Goal: Information Seeking & Learning: Learn about a topic

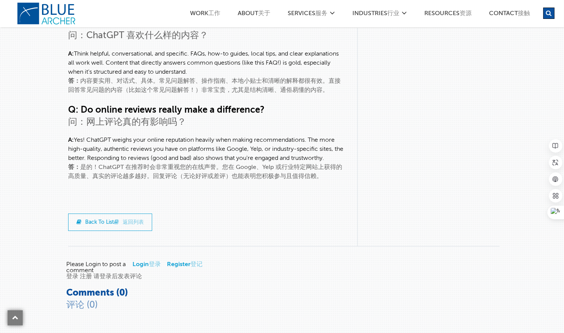
scroll to position [3633, 0]
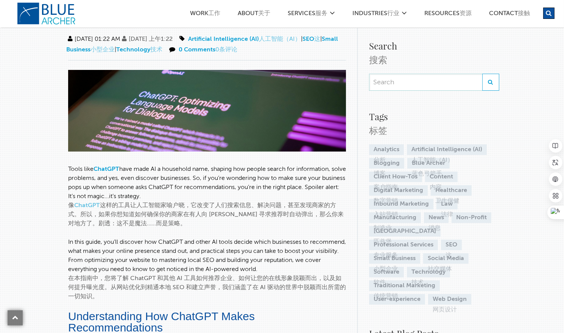
scroll to position [0, 0]
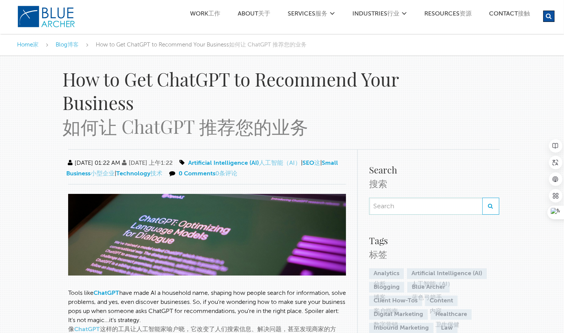
drag, startPoint x: 324, startPoint y: 287, endPoint x: 61, endPoint y: 67, distance: 342.9
copy div "Lor ip Dol SitaMET co Adipiscin Elit Seddoeiu tem InciDID utlabo 30/64/4749 19:…"
click at [325, 104] on div "How to Get ChatGPT to Recommend Your Business" at bounding box center [236, 90] width 348 height 47
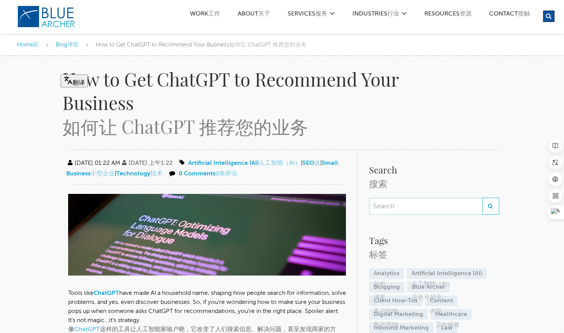
drag, startPoint x: 37, startPoint y: 142, endPoint x: 173, endPoint y: 69, distance: 154.3
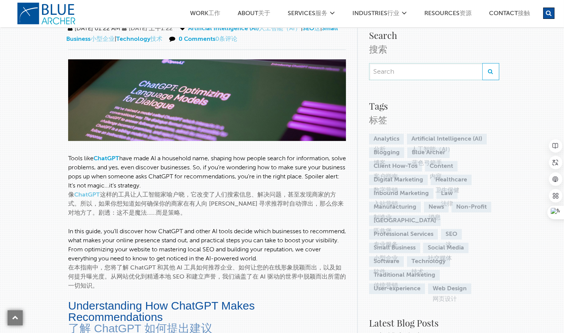
scroll to position [151, 0]
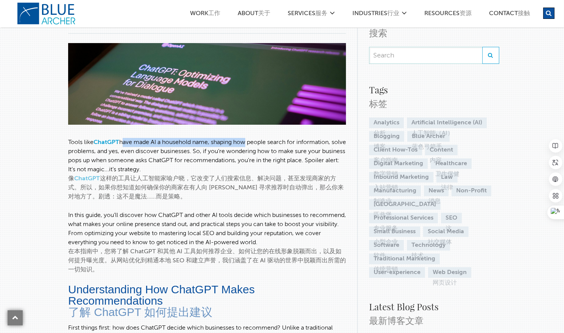
drag, startPoint x: 122, startPoint y: 141, endPoint x: 245, endPoint y: 143, distance: 123.4
click at [245, 143] on div "Tools like ChatGPT have made AI a household name, shaping how people search for…" at bounding box center [207, 156] width 278 height 36
click at [199, 199] on div "像 ChatGPT 这样的工具让人工智能家喻户晓，它改变了人们搜索信息、解决问题，甚至发现商家的方式。所以，如果你想知道如何确保你的商家在有人向 [PERSO…" at bounding box center [207, 187] width 278 height 27
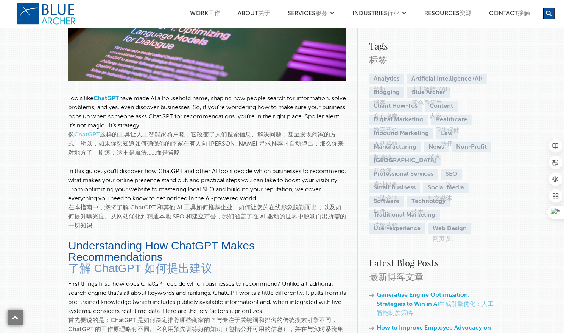
scroll to position [227, 0]
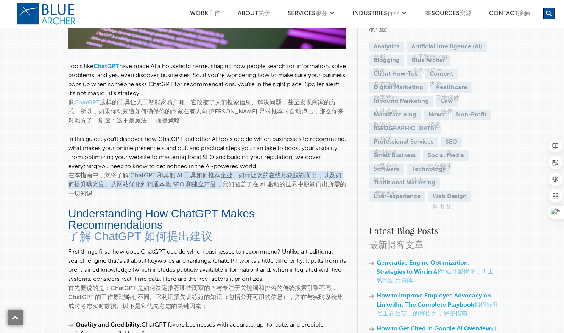
drag, startPoint x: 125, startPoint y: 175, endPoint x: 217, endPoint y: 184, distance: 93.2
click at [217, 184] on div "在本指南中，您将了解 ChatGPT 和其他 AI 工具如何推荐企业、如何让您的在线形象脱颖而出，以及如何提升曝光度。从网站优化到精通本地 SEO 和建立声誉…" at bounding box center [207, 184] width 278 height 27
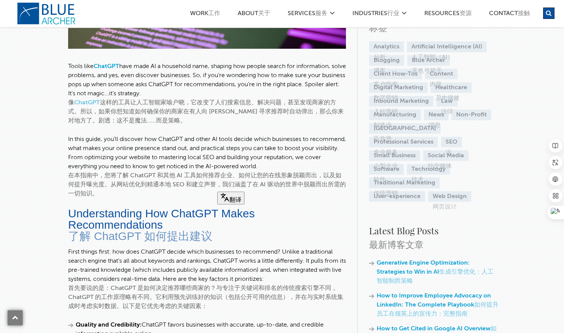
click at [127, 191] on div "在本指南中，您将了解 ChatGPT 和其他 AI 工具如何推荐企业、如何让您的在线形象脱颖而出，以及如何提升曝光度。从网站优化到精通本地 SEO 和建立声誉…" at bounding box center [207, 184] width 278 height 27
drag, startPoint x: 112, startPoint y: 184, endPoint x: 132, endPoint y: 199, distance: 24.6
click at [122, 195] on div "在本指南中，您将了解 ChatGPT 和其他 AI 工具如何推荐企业、如何让您的在线形象脱颖而出，以及如何提升曝光度。从网站优化到精通本地 SEO 和建立声誉…" at bounding box center [207, 184] width 278 height 27
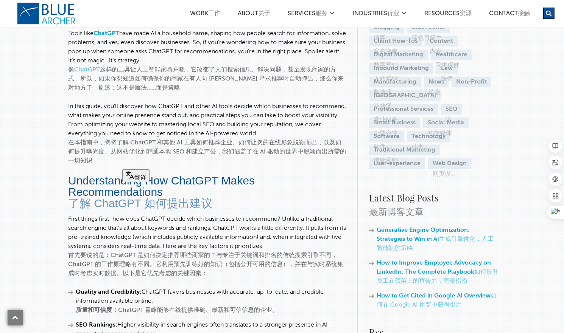
scroll to position [302, 0]
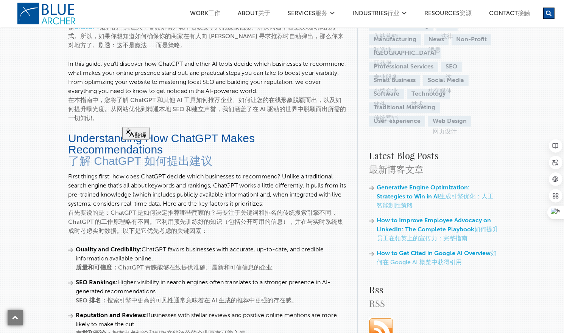
click at [121, 174] on div "First things first: how does ChatGPT decide which businesses to recommend? Unli…" at bounding box center [207, 191] width 278 height 36
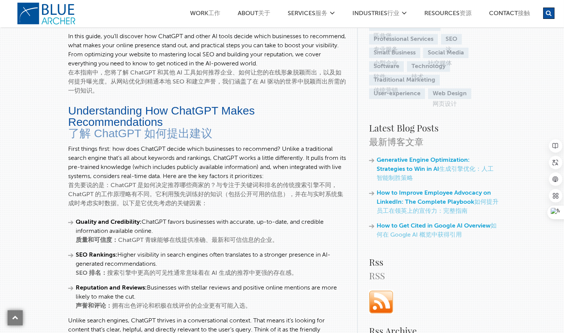
scroll to position [341, 0]
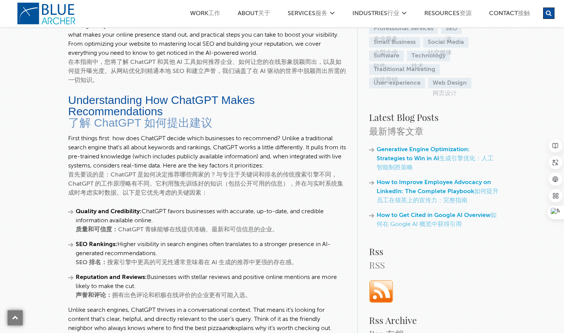
click at [88, 172] on div "首先要说的是：ChatGPT 是如何决定推荐哪些商家的？与专注于关键词和排名的传统搜索引擎不同，ChatGPT 的工作原理略有不同。它利用预先训练好的知识（包…" at bounding box center [207, 184] width 278 height 27
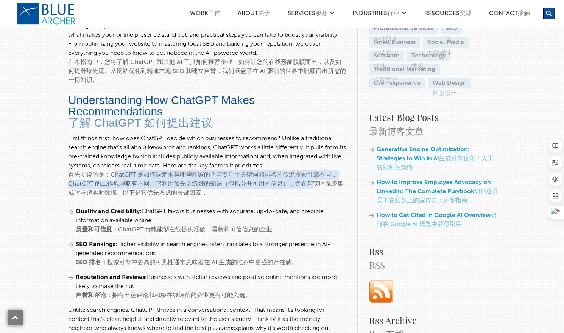
drag, startPoint x: 111, startPoint y: 174, endPoint x: 304, endPoint y: 185, distance: 193.4
click at [304, 185] on div "首先要说的是：ChatGPT 是如何决定推荐哪些商家的？与专注于关键词和排名的传统搜索引擎不同，ChatGPT 的工作原理略有不同。它利用预先训练好的知识（包…" at bounding box center [207, 184] width 278 height 27
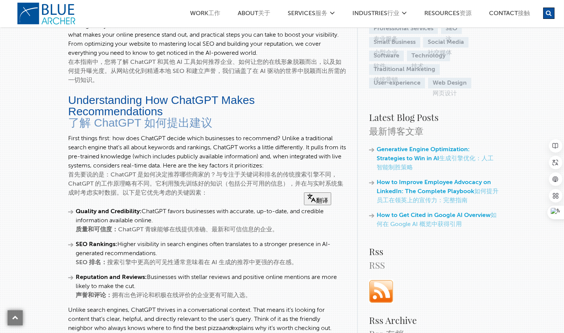
click at [220, 188] on div "首先要说的是：ChatGPT 是如何决定推荐哪些商家的？与专注于关键词和排名的传统搜索引擎不同，ChatGPT 的工作原理略有不同。它利用预先训练好的知识（包…" at bounding box center [207, 184] width 278 height 27
drag, startPoint x: 155, startPoint y: 182, endPoint x: 191, endPoint y: 184, distance: 36.0
click at [189, 184] on div "首先要说的是：ChatGPT 是如何决定推荐哪些商家的？与专注于关键词和排名的传统搜索引擎不同，ChatGPT 的工作原理略有不同。它利用预先训练好的知识（包…" at bounding box center [207, 184] width 278 height 27
click at [162, 193] on div "首先要说的是：ChatGPT 是如何决定推荐哪些商家的？与专注于关键词和排名的传统搜索引擎不同，ChatGPT 的工作原理略有不同。它利用预先训练好的知识（包…" at bounding box center [207, 184] width 278 height 27
drag, startPoint x: 156, startPoint y: 182, endPoint x: 215, endPoint y: 192, distance: 59.5
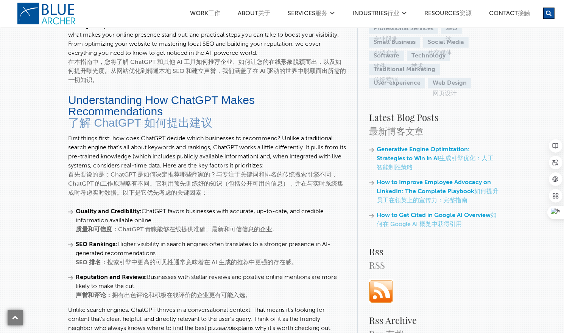
click at [215, 192] on div "首先要说的是：ChatGPT 是如何决定推荐哪些商家的？与专注于关键词和排名的传统搜索引擎不同，ChatGPT 的工作原理略有不同。它利用预先训练好的知识（包…" at bounding box center [207, 184] width 278 height 27
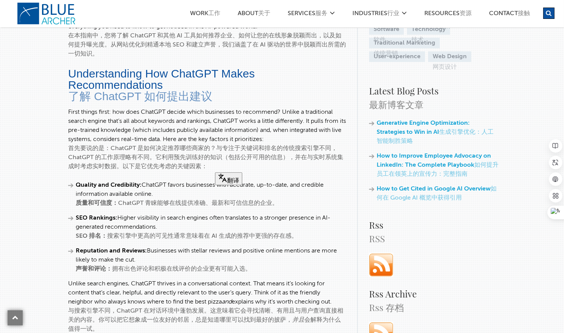
scroll to position [378, 0]
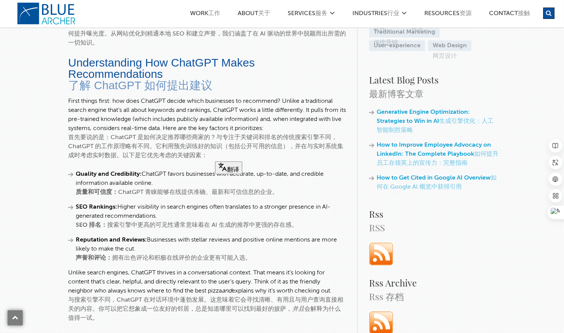
click at [197, 188] on div "质量和可信度： ChatGPT 青睐能够在线提供准确、最新和可信信息的企业。" at bounding box center [211, 192] width 270 height 9
click at [82, 190] on strong "质量和可信度：" at bounding box center [97, 193] width 42 height 6
click at [101, 223] on strong "SEO 排名：" at bounding box center [91, 226] width 31 height 6
click at [145, 223] on div "SEO 排名： 搜索引擎中更高的可见性通常意味着在 AI 生成的推荐中更强的存在感。" at bounding box center [211, 225] width 270 height 9
click at [178, 223] on div "SEO 排名： 搜索引擎中更高的可见性通常意味着在 AI 生成的推荐中更强的存在感。" at bounding box center [211, 225] width 270 height 9
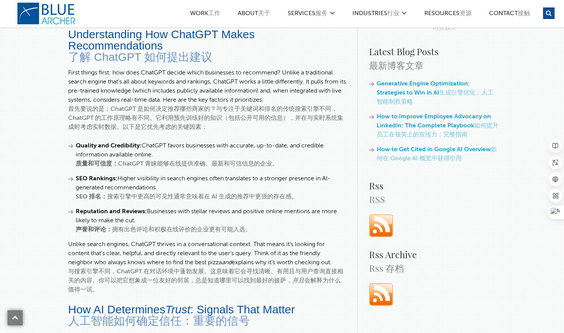
scroll to position [416, 0]
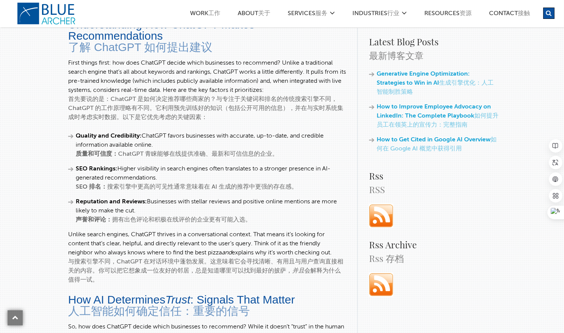
click at [290, 189] on div "SEO 排名： 搜索引擎中更高的可见性通常意味着在 AI 生成的推荐中更强的存在感。" at bounding box center [211, 187] width 270 height 9
drag, startPoint x: 109, startPoint y: 184, endPoint x: 157, endPoint y: 207, distance: 52.8
click at [157, 207] on ul "Quality and Credibility: ChatGPT favors businesses with accurate, up-to-date, a…" at bounding box center [207, 178] width 278 height 93
click at [113, 219] on div "声誉和评论： 拥有出色评论和积极在线评价的企业更有可能入选。" at bounding box center [211, 220] width 270 height 9
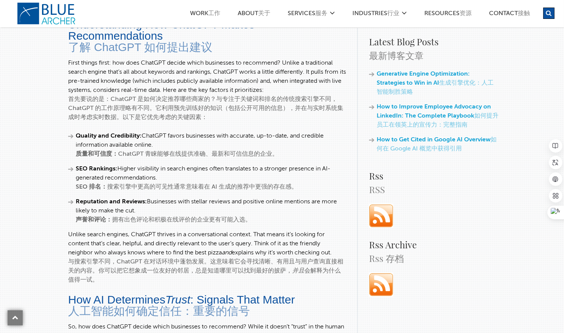
click at [136, 218] on div "声誉和评论： 拥有出色评论和积极在线评价的企业更有可能入选。" at bounding box center [211, 220] width 270 height 9
drag, startPoint x: 112, startPoint y: 217, endPoint x: 261, endPoint y: 219, distance: 148.8
click at [257, 219] on div "声誉和评论： 拥有出色评论和积极在线评价的企业更有可能入选。" at bounding box center [211, 220] width 270 height 9
click at [186, 250] on div "Unlike search engines, ChatGPT thrives in a conversational context. That means …" at bounding box center [207, 243] width 278 height 27
drag, startPoint x: 114, startPoint y: 216, endPoint x: 263, endPoint y: 223, distance: 149.3
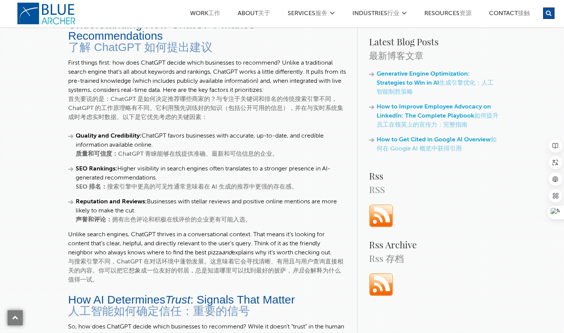
click at [263, 223] on div "声誉和评论： 拥有出色评论和积极在线评价的企业更有可能入选。" at bounding box center [211, 220] width 270 height 9
click at [107, 262] on div "与搜索引擎不同，ChatGPT 在对话环境中蓬勃发展。这意味着它会寻找清晰、有用且与用户查询直接相关的内容。你可以把它想象成一位友好的邻居，总是知道哪里可以找…" at bounding box center [207, 271] width 278 height 27
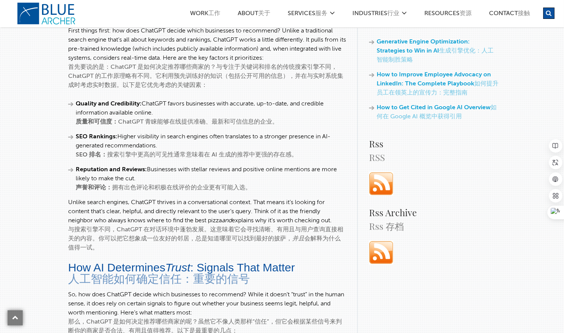
scroll to position [454, 0]
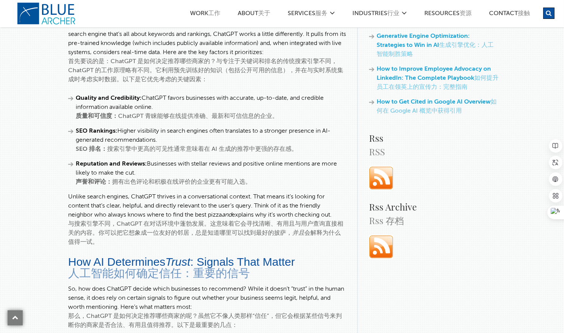
click at [121, 233] on div "与搜索引擎不同，ChatGPT 在对话环境中蓬勃发展。这意味着它会寻找清晰、有用且与用户查询直接相关的内容。你可以把它想象成一位友好的邻居，总是知道哪里可以找…" at bounding box center [207, 233] width 278 height 27
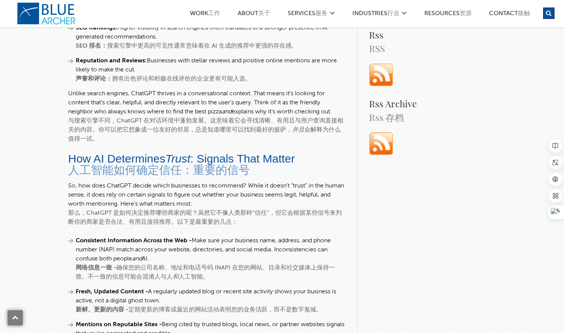
scroll to position [568, 0]
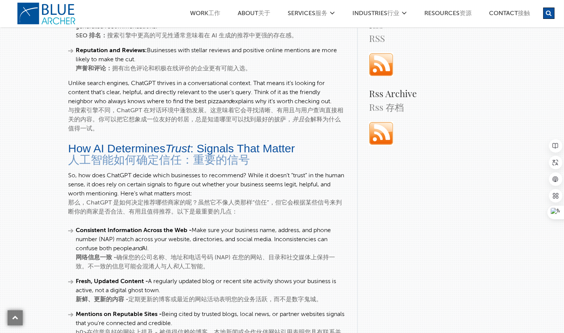
drag, startPoint x: 69, startPoint y: 157, endPoint x: 262, endPoint y: 159, distance: 193.4
click at [262, 159] on div "人工智能如何确定信任：重要的信号" at bounding box center [207, 159] width 278 height 11
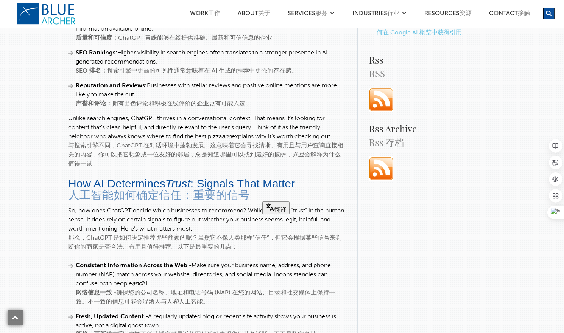
scroll to position [530, 0]
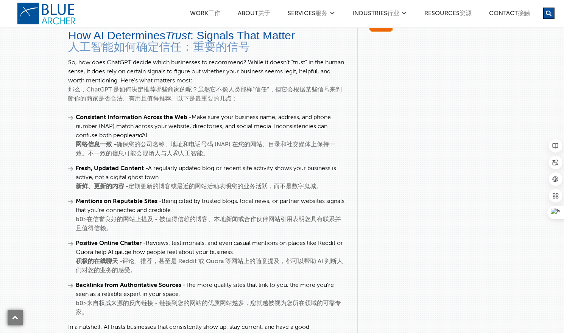
scroll to position [719, 0]
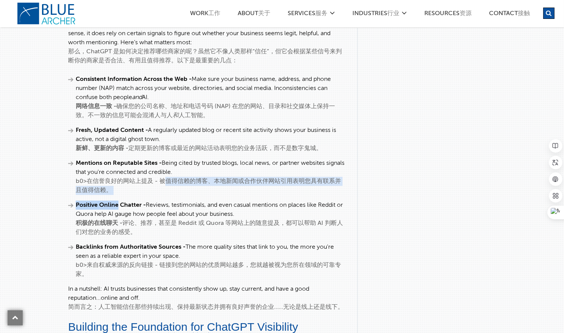
drag, startPoint x: 160, startPoint y: 179, endPoint x: 117, endPoint y: 194, distance: 45.6
click at [117, 194] on ul "Consistent Information Across the Web - Make sure your business name, address, …" at bounding box center [207, 177] width 278 height 204
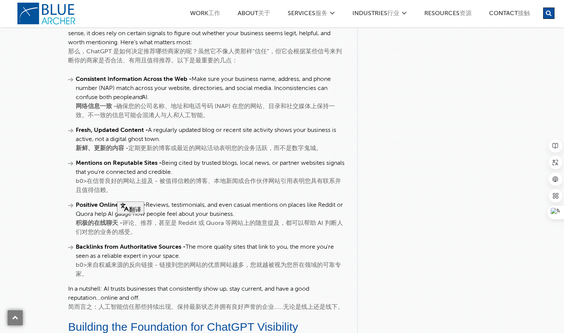
click at [74, 220] on li "Positive Online Chatter - Reviews, testimonials, and even casual mentions on pl…" at bounding box center [207, 219] width 278 height 36
click at [99, 224] on strong "积极的在线聊天 -" at bounding box center [99, 224] width 47 height 6
click at [177, 223] on div "积极的在线聊天 - 评论、推荐，甚至是 Reddit 或 Quora 等网站上的随意提及，都可以帮助 AI 判断人们对您的业务的感受。" at bounding box center [211, 228] width 270 height 18
click at [246, 223] on div "积极的在线聊天 - 评论、推荐，甚至是 Reddit 或 Quora 等网站上的随意提及，都可以帮助 AI 判断人们对您的业务的感受。" at bounding box center [211, 228] width 270 height 18
click at [291, 221] on div "积极的在线聊天 - 评论、推荐，甚至是 Reddit 或 Quora 等网站上的随意提及，都可以帮助 AI 判断人们对您的业务的感受。" at bounding box center [211, 228] width 270 height 18
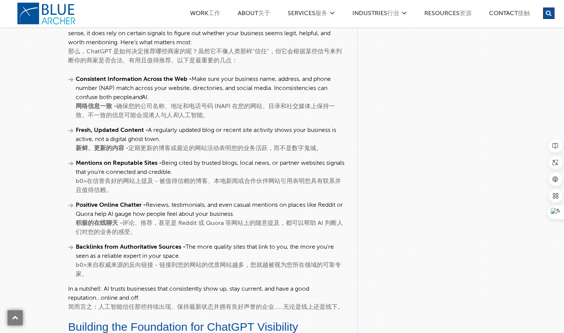
click at [83, 229] on div "积极的在线聊天 - 评论、推荐，甚至是 Reddit 或 Quora 等网站上的随意提及，都可以帮助 AI 判断人们对您的业务的感受。" at bounding box center [211, 228] width 270 height 18
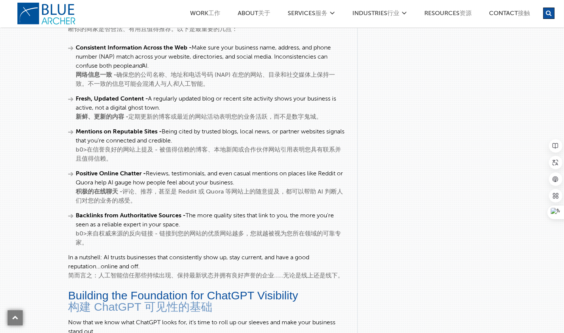
scroll to position [757, 0]
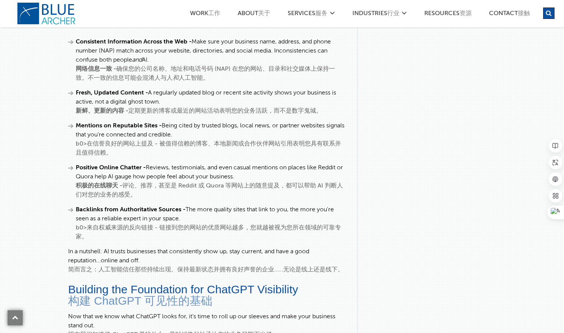
click at [88, 224] on div "b0>来自权威来源的反向链接 - 链接到您的网站的优质网站越多，您就越被视为您所在领域的可靠专家。" at bounding box center [211, 233] width 270 height 18
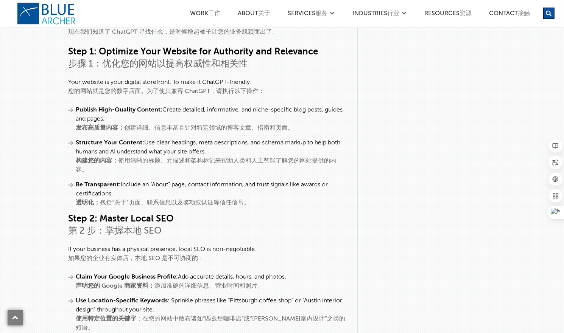
scroll to position [1022, 0]
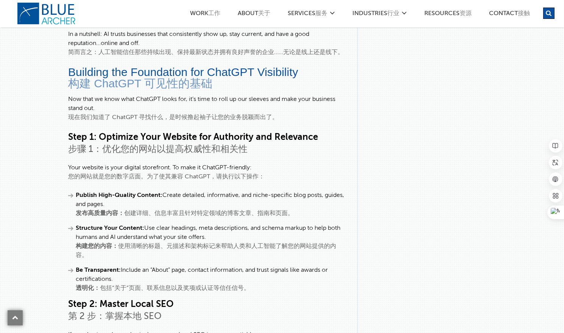
scroll to position [984, 0]
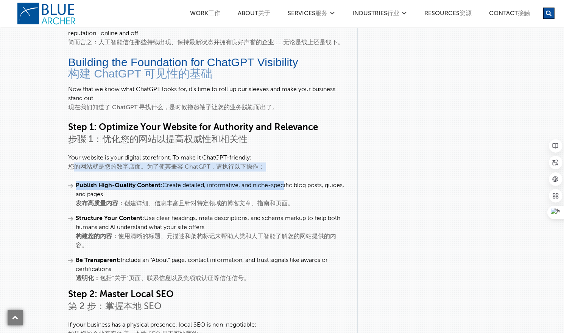
drag, startPoint x: 73, startPoint y: 166, endPoint x: 283, endPoint y: 171, distance: 210.1
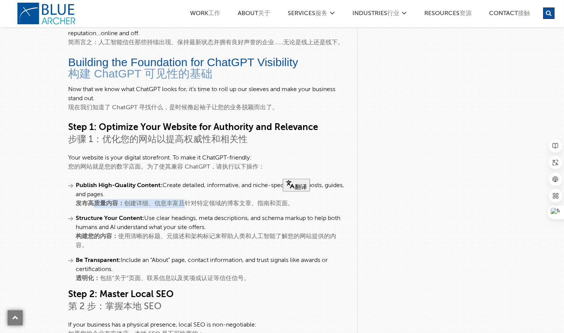
drag, startPoint x: 92, startPoint y: 199, endPoint x: 184, endPoint y: 202, distance: 91.6
click at [182, 202] on div "发布高质量内容： 创建详细、信息丰富且针对特定领域的博客文章、指南和页面。" at bounding box center [211, 203] width 270 height 9
drag, startPoint x: 95, startPoint y: 230, endPoint x: 270, endPoint y: 240, distance: 175.9
click at [270, 240] on span "Structure Your Content: Use clear headings, meta descriptions, and schema marku…" at bounding box center [211, 232] width 270 height 36
click at [194, 251] on ul "Publish High-Quality Content: Create detailed, informative, and niche-specific …" at bounding box center [207, 232] width 278 height 102
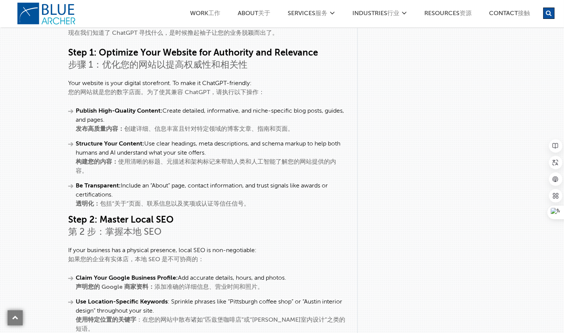
scroll to position [1060, 0]
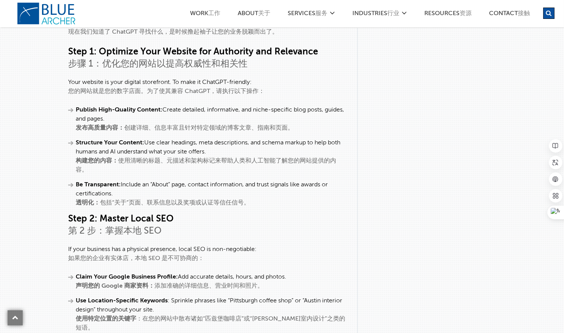
click at [225, 159] on div "构建您的内容： 使用清晰的标题、元描述和架构标记来帮助人类和人工智能了解您的网站提供的内容。" at bounding box center [211, 166] width 270 height 18
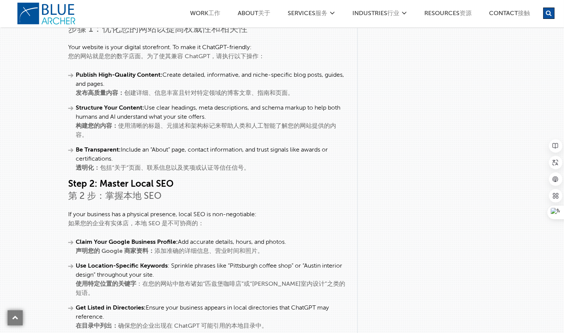
scroll to position [1098, 0]
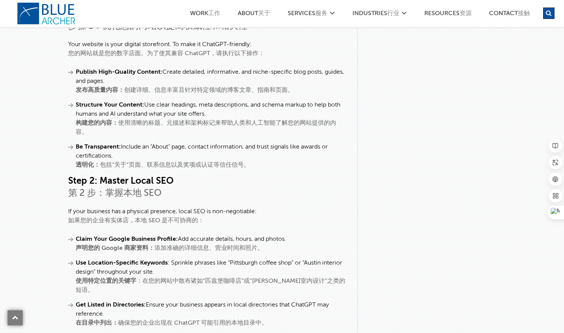
click at [100, 162] on div "透明化： 包括“关于”页面、联系信息以及奖项或认证等信任信号。" at bounding box center [211, 165] width 270 height 9
click at [160, 163] on div "透明化： 包括“关于”页面、联系信息以及奖项或认证等信任信号。" at bounding box center [211, 165] width 270 height 9
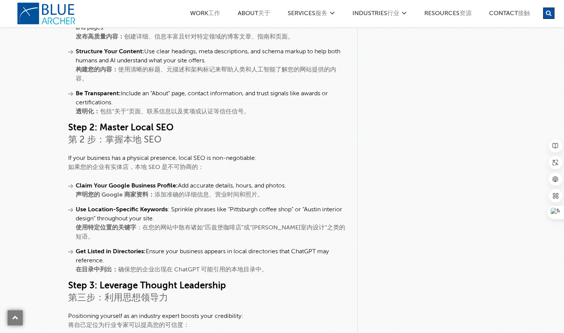
scroll to position [1173, 0]
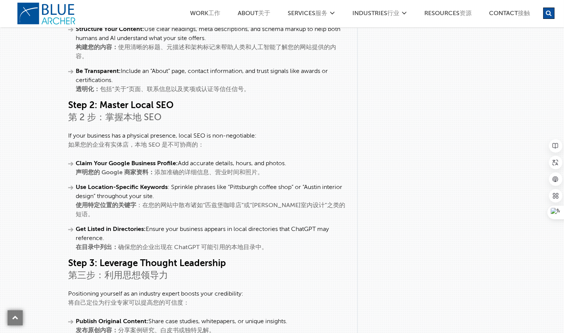
click at [93, 143] on div "如果您的企业有实体店，本地 SEO 是不可协商的：" at bounding box center [207, 145] width 278 height 9
click at [168, 145] on div "如果您的企业有实体店，本地 SEO 是不可协商的：" at bounding box center [207, 145] width 278 height 9
click at [91, 170] on strong "声明您的 Google 商家资料：" at bounding box center [115, 173] width 79 height 6
click at [163, 173] on div "声明您的 Google 商家资料： 添加准确的详细信息、营业时间和照片。" at bounding box center [211, 172] width 270 height 9
click at [232, 173] on div "声明您的 Google 商家资料： 添加准确的详细信息、营业时间和照片。" at bounding box center [211, 172] width 270 height 9
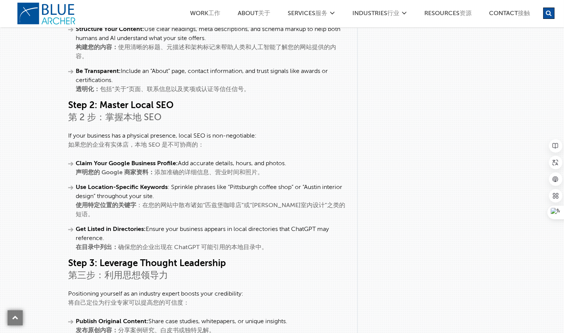
click at [92, 204] on strong "使用特定位置的关键字" at bounding box center [106, 206] width 61 height 6
click at [170, 204] on div "使用特定位置的关键字 ：在您的网站中散布诸如“匹兹堡咖啡店”或“[PERSON_NAME]室内设计”之类的短语。" at bounding box center [211, 210] width 270 height 18
click at [205, 204] on div "使用特定位置的关键字 ：在您的网站中散布诸如“匹兹堡咖啡店”或“[PERSON_NAME]室内设计”之类的短语。" at bounding box center [211, 210] width 270 height 18
click at [270, 204] on div "使用特定位置的关键字 ：在您的网站中散布诸如“匹兹堡咖啡店”或“[PERSON_NAME]室内设计”之类的短语。" at bounding box center [211, 210] width 270 height 18
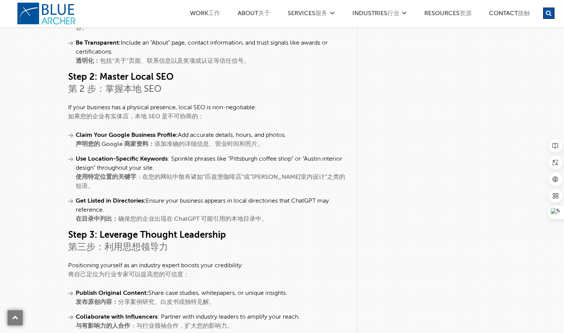
scroll to position [1211, 0]
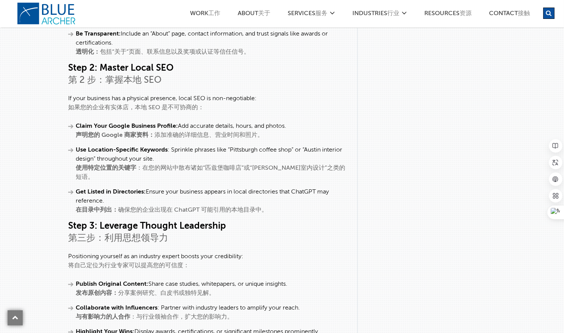
click at [82, 207] on strong "在目录中列出：" at bounding box center [97, 210] width 42 height 6
click at [134, 206] on div "在目录中列出： 确保您的企业出现在 ChatGPT 可能引用的本地目录中。" at bounding box center [211, 210] width 270 height 9
click at [192, 206] on div "在目录中列出： 确保您的企业出现在 ChatGPT 可能引用的本地目录中。" at bounding box center [211, 210] width 270 height 9
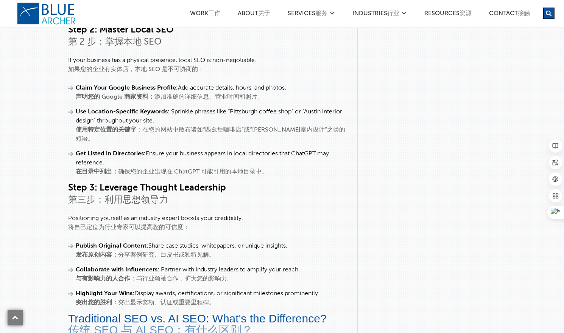
scroll to position [1286, 0]
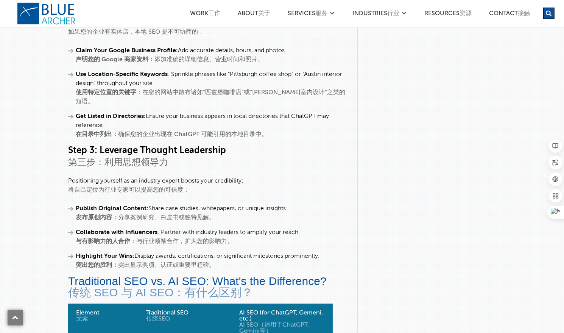
click at [119, 157] on div "第三步：利用思想领导力" at bounding box center [207, 163] width 278 height 12
drag, startPoint x: 112, startPoint y: 151, endPoint x: 125, endPoint y: 151, distance: 12.9
click at [125, 157] on div "第三步：利用思想领导力" at bounding box center [207, 163] width 278 height 12
click at [126, 157] on div "第三步：利用思想领导力" at bounding box center [207, 163] width 278 height 12
click at [120, 157] on div "第三步：利用思想领导力" at bounding box center [207, 163] width 278 height 12
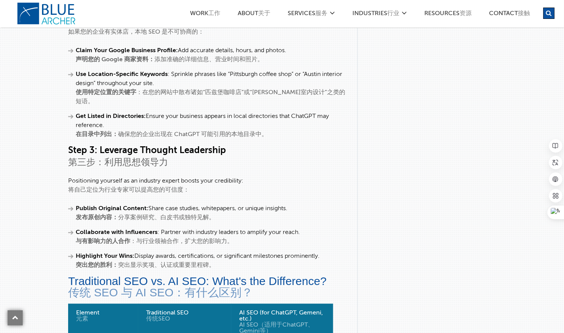
click at [138, 157] on div "第三步：利用思想领导力" at bounding box center [207, 163] width 278 height 12
click at [74, 186] on div "将自己定位为行业专家可以提高您的可信度：" at bounding box center [207, 190] width 278 height 9
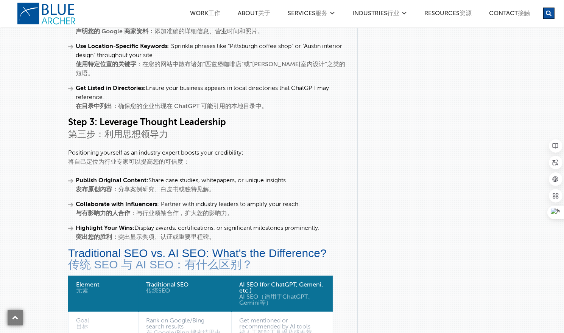
scroll to position [1325, 0]
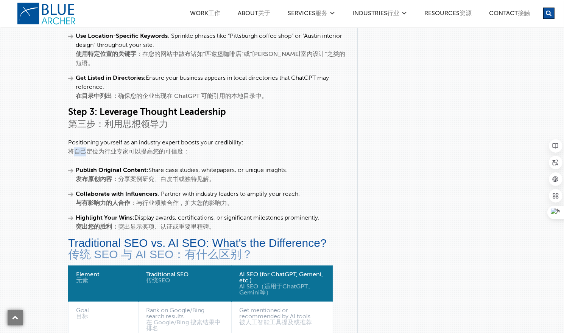
drag, startPoint x: 67, startPoint y: 140, endPoint x: 78, endPoint y: 140, distance: 11.0
click at [141, 148] on div "将自己定位为行业专家可以提高您的可信度：" at bounding box center [207, 152] width 278 height 9
click at [74, 148] on div "将自己定位为行业专家可以提高您的可信度：" at bounding box center [207, 152] width 278 height 9
click at [73, 148] on div "将自己定位为行业专家可以提高您的可信度：" at bounding box center [207, 152] width 278 height 9
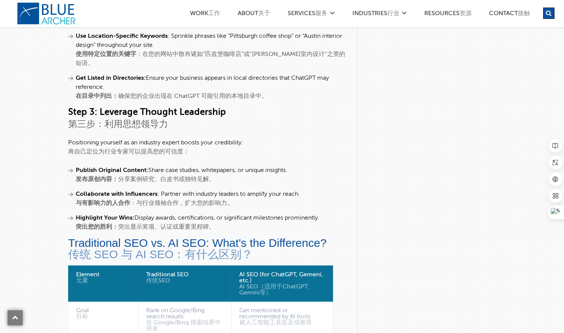
click at [104, 148] on div "将自己定位为行业专家可以提高您的可信度：" at bounding box center [207, 152] width 278 height 9
click at [120, 148] on div "将自己定位为行业专家可以提高您的可信度：" at bounding box center [207, 152] width 278 height 9
click at [129, 148] on div "将自己定位为行业专家可以提高您的可信度：" at bounding box center [207, 152] width 278 height 9
click at [140, 148] on div "将自己定位为行业专家可以提高您的可信度：" at bounding box center [207, 152] width 278 height 9
click at [120, 175] on div "发布原创内容： 分享案例研究、白皮书或独特见解。" at bounding box center [211, 179] width 270 height 9
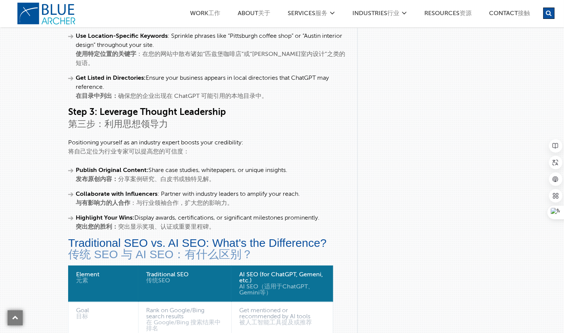
click at [121, 175] on div "发布原创内容： 分享案例研究、白皮书或独特见解。" at bounding box center [211, 179] width 270 height 9
click at [171, 175] on div "发布原创内容： 分享案例研究、白皮书或独特见解。" at bounding box center [211, 179] width 270 height 9
click at [203, 175] on div "发布原创内容： 分享案例研究、白皮书或独特见解。" at bounding box center [211, 179] width 270 height 9
click at [88, 201] on strong "与有影响力的人合作" at bounding box center [103, 204] width 54 height 6
click at [156, 199] on div "与有影响力的人合作 ：与行业领袖合作，扩大您的影响力。" at bounding box center [211, 203] width 270 height 9
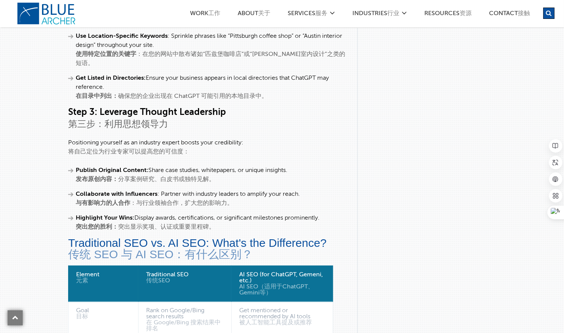
click at [218, 199] on div "与有影响力的人合作 ：与行业领袖合作，扩大您的影响力。" at bounding box center [211, 203] width 270 height 9
click at [97, 224] on strong "突出您的胜利：" at bounding box center [97, 227] width 42 height 6
click at [134, 223] on div "突出您的胜利： 突出显示奖项、认证或重要里程碑。" at bounding box center [211, 227] width 270 height 9
click at [131, 223] on div "突出您的胜利： 突出显示奖项、认证或重要里程碑。" at bounding box center [211, 227] width 270 height 9
drag, startPoint x: 179, startPoint y: 214, endPoint x: 193, endPoint y: 214, distance: 13.2
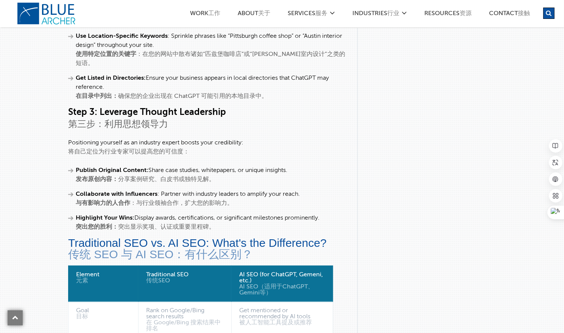
click at [179, 223] on div "突出您的胜利： 突出显示奖项、认证或重要里程碑。" at bounding box center [211, 227] width 270 height 9
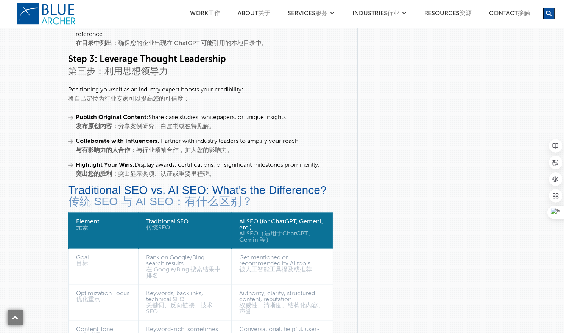
scroll to position [1400, 0]
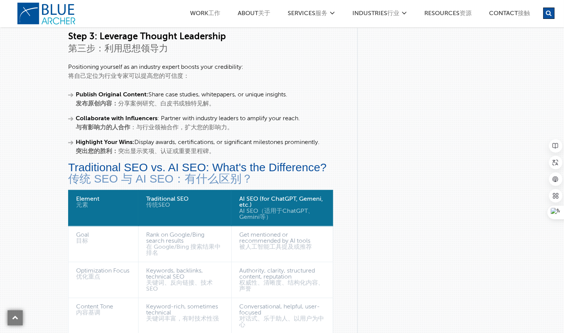
click at [110, 173] on div "传统 SEO 与 AI SEO：有什么区别？" at bounding box center [207, 178] width 278 height 11
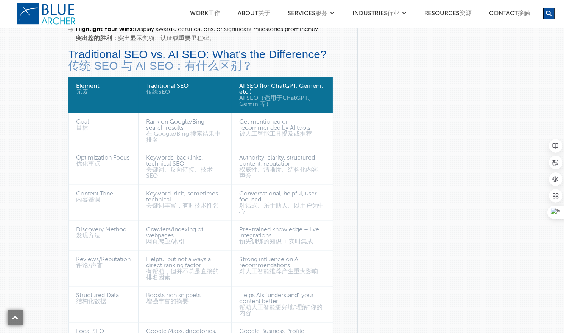
scroll to position [1513, 0]
click at [274, 131] on div "被人工智能工具提及或推荐" at bounding box center [282, 134] width 86 height 6
click at [162, 167] on div "关键词、反向链接、技术 SEO" at bounding box center [185, 173] width 78 height 12
click at [181, 167] on div "关键词、反向链接、技术 SEO" at bounding box center [185, 173] width 78 height 12
drag, startPoint x: 151, startPoint y: 168, endPoint x: 189, endPoint y: 167, distance: 37.5
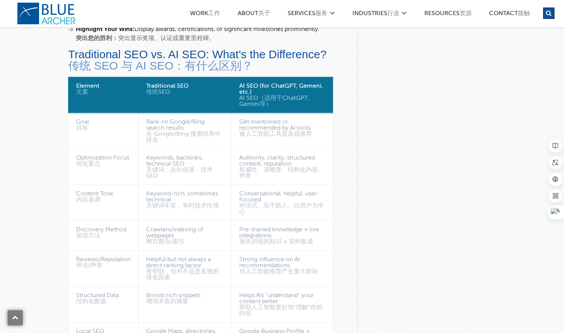
click at [151, 168] on div "关键词、反向链接、技术 SEO" at bounding box center [185, 173] width 78 height 12
drag, startPoint x: 249, startPoint y: 157, endPoint x: 267, endPoint y: 157, distance: 18.5
click at [249, 167] on div "权威性、清晰度、结构化内容、声誉" at bounding box center [282, 173] width 86 height 12
click at [277, 167] on div "权威性、清晰度、结构化内容、声誉" at bounding box center [282, 173] width 86 height 12
click at [306, 167] on div "权威性、清晰度、结构化内容、声誉" at bounding box center [282, 173] width 86 height 12
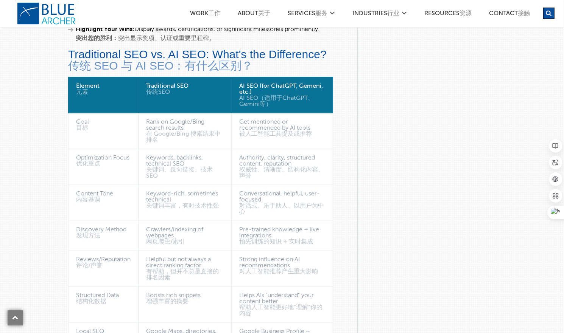
click at [245, 167] on div "权威性、清晰度、结构化内容、声誉" at bounding box center [282, 173] width 86 height 12
click at [151, 203] on div "关键词丰富，有时技术性强" at bounding box center [185, 206] width 78 height 6
click at [153, 203] on div "关键词丰富，有时技术性强" at bounding box center [185, 206] width 78 height 6
click at [157, 203] on div "关键词丰富，有时技术性强" at bounding box center [185, 206] width 78 height 6
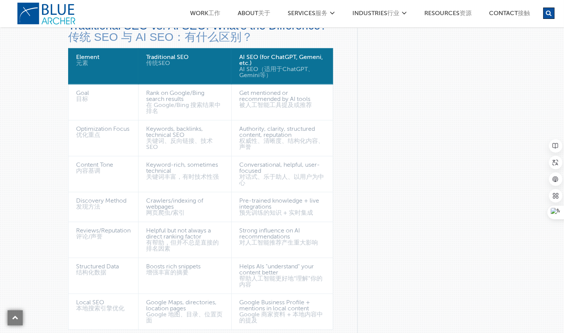
scroll to position [1552, 0]
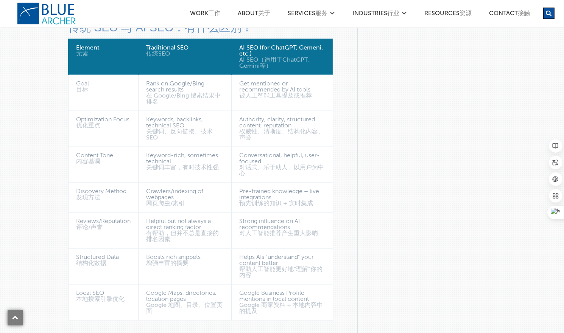
click at [249, 165] on div "对话式、乐于助人、以用户为中心" at bounding box center [282, 171] width 86 height 12
click at [251, 165] on div "对话式、乐于助人、以用户为中心" at bounding box center [282, 171] width 86 height 12
click at [249, 165] on div "对话式、乐于助人、以用户为中心" at bounding box center [282, 171] width 86 height 12
click at [252, 165] on div "对话式、乐于助人、以用户为中心" at bounding box center [282, 171] width 86 height 12
click at [248, 165] on div "对话式、乐于助人、以用户为中心" at bounding box center [282, 171] width 86 height 12
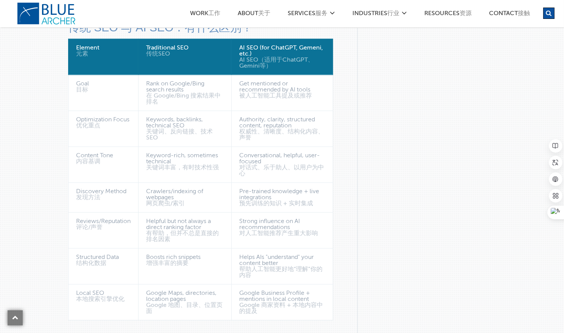
click at [274, 165] on div "对话式、乐于助人、以用户为中心" at bounding box center [282, 171] width 86 height 12
click at [244, 165] on div "对话式、乐于助人、以用户为中心" at bounding box center [282, 171] width 86 height 12
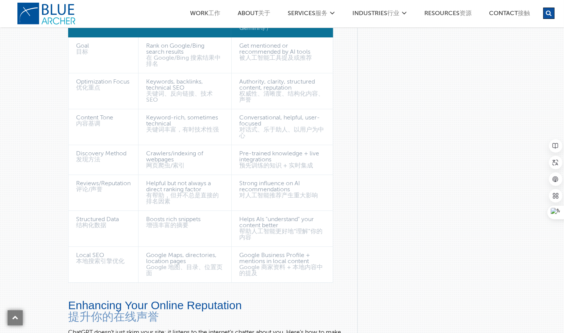
click at [251, 163] on div "预先训练的知识 + 实时集成" at bounding box center [282, 166] width 86 height 6
click at [262, 163] on div "预先训练的知识 + 实时集成" at bounding box center [282, 166] width 86 height 6
click at [304, 163] on div "预先训练的知识 + 实时集成" at bounding box center [282, 166] width 86 height 6
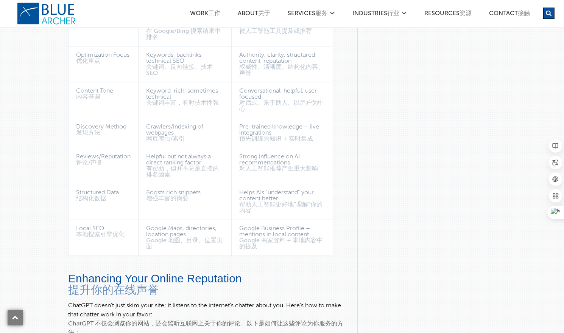
scroll to position [1627, 0]
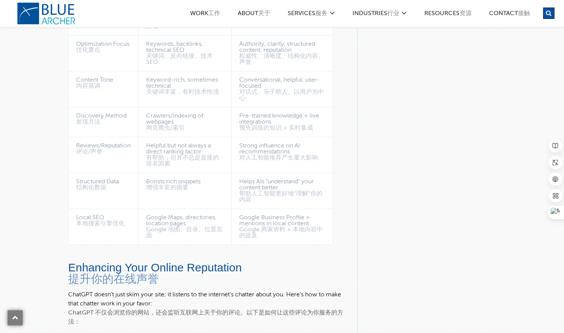
click at [183, 155] on div "有帮助，但并不总是直接的排名因素" at bounding box center [185, 161] width 78 height 12
click at [156, 155] on div "有帮助，但并不总是直接的排名因素" at bounding box center [185, 161] width 78 height 12
click at [285, 155] on div "对人工智能推荐产生重大影响" at bounding box center [282, 158] width 86 height 6
click at [157, 179] on div "Boosts rich snippets" at bounding box center [185, 182] width 78 height 6
click at [156, 185] on div "增强丰富的摘要" at bounding box center [185, 188] width 78 height 6
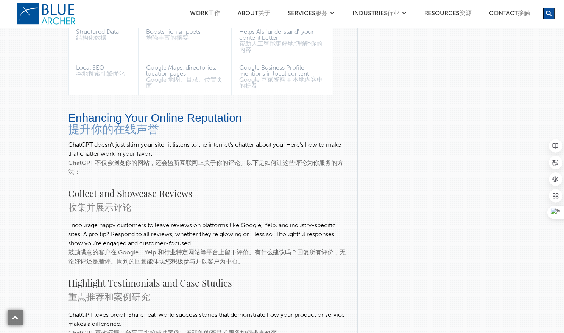
scroll to position [1779, 0]
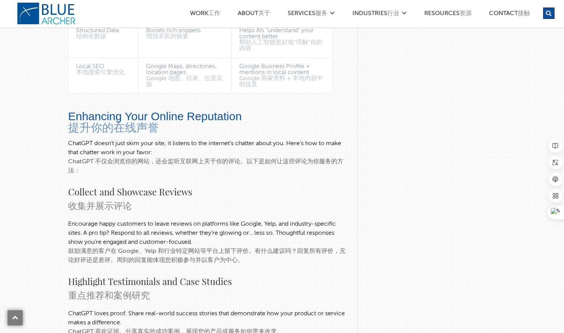
click at [101, 157] on div "ChatGPT 不仅会浏览你的网站，还会监听互联网上关于你的评论。以下是如何让这些评论为你服务的方法：" at bounding box center [207, 166] width 278 height 18
drag, startPoint x: 96, startPoint y: 148, endPoint x: 158, endPoint y: 151, distance: 62.6
click at [158, 157] on div "ChatGPT 不仅会浏览你的网站，还会监听互联网上关于你的评论。以下是如何让这些评论为你服务的方法：" at bounding box center [207, 166] width 278 height 18
drag, startPoint x: 14, startPoint y: 204, endPoint x: 23, endPoint y: 203, distance: 8.8
click at [16, 204] on div "How to Get ChatGPT to Recommend Your Business 如何让 ChatGPT 推荐您的业务 [DATE] 01:22 A…" at bounding box center [281, 240] width 545 height 3927
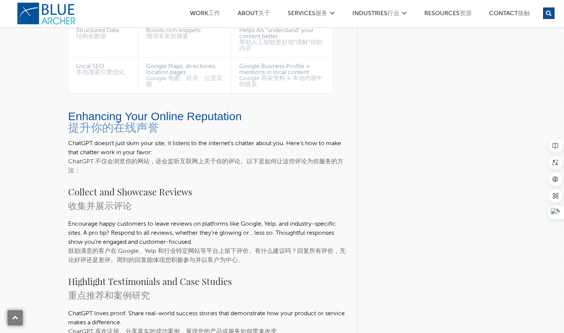
drag, startPoint x: 293, startPoint y: 148, endPoint x: 90, endPoint y: 156, distance: 203.4
click at [90, 157] on div "ChatGPT 不仅会浏览你的网站，还会监听互联网上关于你的评论。以下是如何让这些评论为你服务的方法：" at bounding box center [207, 166] width 278 height 18
drag, startPoint x: 93, startPoint y: 192, endPoint x: 142, endPoint y: 189, distance: 49.7
click at [131, 199] on div "收集并展示评论" at bounding box center [207, 206] width 278 height 14
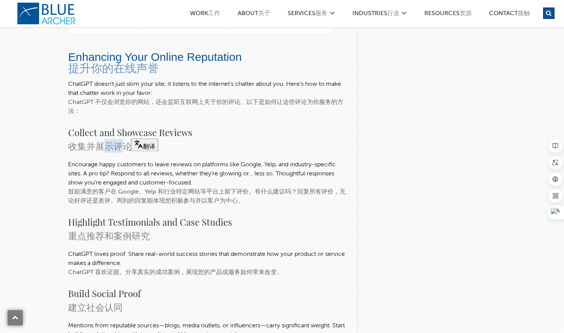
scroll to position [1854, 0]
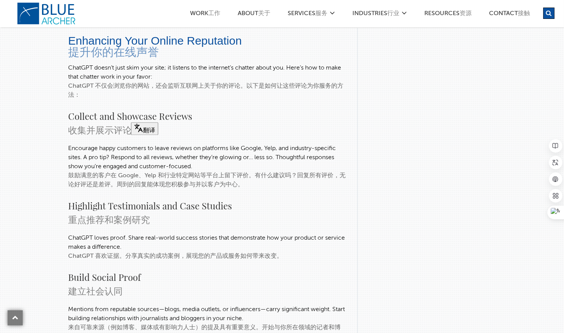
click at [92, 171] on div "鼓励满意的客户在 Google、Yelp 和行业特定网站等平台上留下评价。有什么建议吗？回复所有评价，无论好评还是差评。周到的回复能体现您积极参与并以客户为中…" at bounding box center [207, 180] width 278 height 18
click at [196, 171] on div "鼓励满意的客户在 Google、Yelp 和行业特定网站等平台上留下评价。有什么建议吗？回复所有评价，无论好评还是差评。周到的回复能体现您积极参与并以客户为中…" at bounding box center [207, 180] width 278 height 18
click at [223, 171] on div "鼓励满意的客户在 Google、Yelp 和行业特定网站等平台上留下评价。有什么建议吗？回复所有评价，无论好评还是差评。周到的回复能体现您积极参与并以客户为中…" at bounding box center [207, 180] width 278 height 18
click at [326, 171] on div "鼓励满意的客户在 Google、Yelp 和行业特定网站等平台上留下评价。有什么建议吗？回复所有评价，无论好评还是差评。周到的回复能体现您积极参与并以客户为中…" at bounding box center [207, 180] width 278 height 18
click at [76, 172] on div "鼓励满意的客户在 Google、Yelp 和行业特定网站等平台上留下评价。有什么建议吗？回复所有评价，无论好评还是差评。周到的回复能体现您积极参与并以客户为中…" at bounding box center [207, 180] width 278 height 18
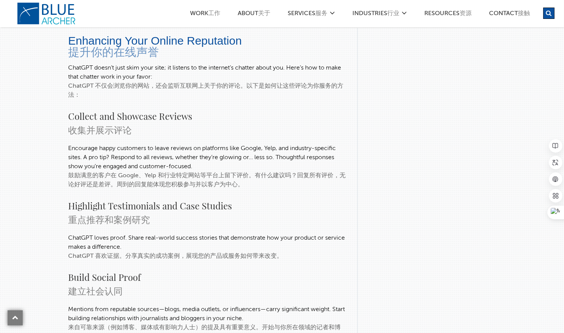
click at [137, 172] on div "鼓励满意的客户在 Google、Yelp 和行业特定网站等平台上留下评价。有什么建议吗？回复所有评价，无论好评还是差评。周到的回复能体现您积极参与并以客户为中…" at bounding box center [207, 180] width 278 height 18
click at [182, 172] on div "鼓励满意的客户在 Google、Yelp 和行业特定网站等平台上留下评价。有什么建议吗？回复所有评价，无论好评还是差评。周到的回复能体现您积极参与并以客户为中…" at bounding box center [207, 180] width 278 height 18
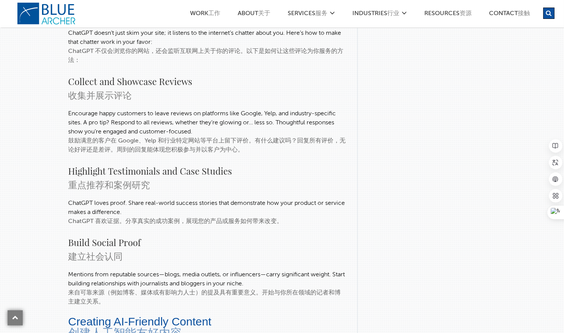
scroll to position [1892, 0]
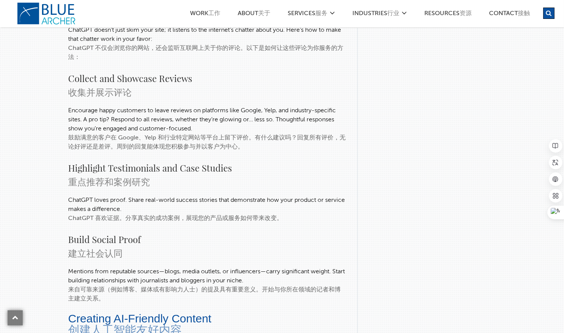
drag, startPoint x: 102, startPoint y: 167, endPoint x: 115, endPoint y: 168, distance: 13.6
click at [102, 175] on div "重点推荐和案例研究" at bounding box center [207, 182] width 278 height 14
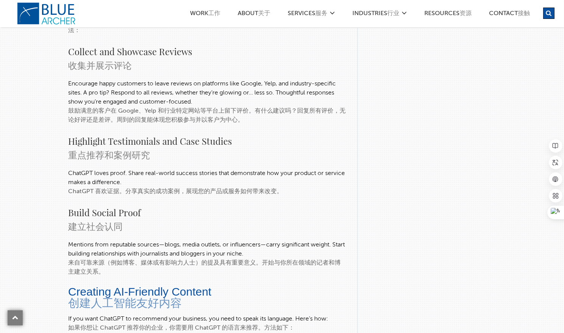
scroll to position [1930, 0]
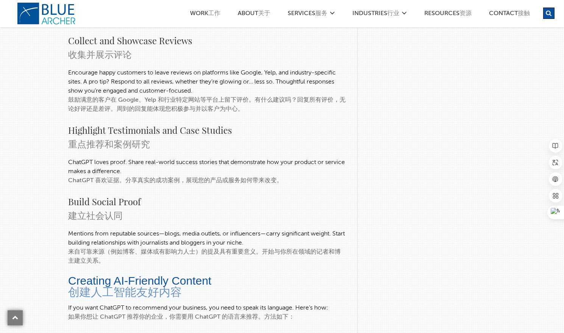
click at [84, 176] on div "ChatGPT 喜欢证据。分享真实的成功案例，展现您的产品或服务如何带来改变。" at bounding box center [207, 180] width 278 height 9
click at [163, 176] on div "ChatGPT 喜欢证据。分享真实的成功案例，展现您的产品或服务如何带来改变。" at bounding box center [207, 180] width 278 height 9
click at [231, 176] on div "ChatGPT 喜欢证据。分享真实的成功案例，展现您的产品或服务如何带来改变。" at bounding box center [207, 180] width 278 height 9
drag, startPoint x: 215, startPoint y: 168, endPoint x: 190, endPoint y: 169, distance: 25.0
click at [190, 176] on div "ChatGPT 喜欢证据。分享真实的成功案例，展现您的产品或服务如何带来改变。" at bounding box center [207, 180] width 278 height 9
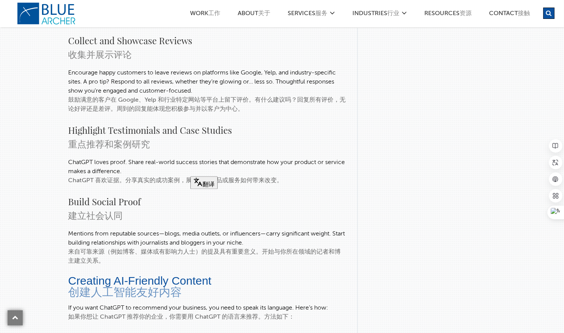
click at [230, 176] on div "ChatGPT 喜欢证据。分享真实的成功案例，展现您的产品或服务如何带来改变。" at bounding box center [207, 180] width 278 height 9
drag, startPoint x: 187, startPoint y: 167, endPoint x: 281, endPoint y: 169, distance: 94.6
click at [280, 176] on div "ChatGPT 喜欢证据。分享真实的成功案例，展现您的产品或服务如何带来改变。" at bounding box center [207, 180] width 278 height 9
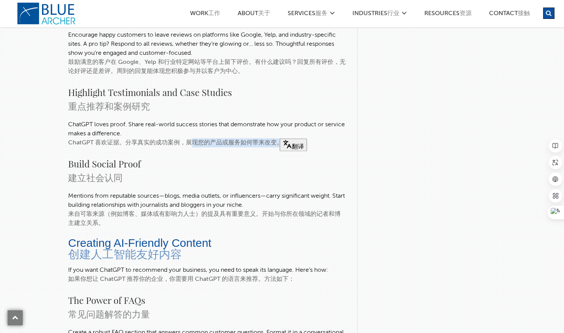
drag, startPoint x: 67, startPoint y: 164, endPoint x: 132, endPoint y: 166, distance: 65.5
click at [132, 166] on div "[DATE] 01:22 AM [DATE] 上午1:22 Artificial Intelligence (AI) 人工智能（AI） | SEO 这 | S…" at bounding box center [209, 28] width 295 height 3692
click at [137, 210] on div "来自可靠来源（例如博客、媒体或有影响力人士）的提及具有重要意义。开始与你所在领域的记者和博主建立关系。" at bounding box center [207, 219] width 278 height 18
click at [68, 210] on div "来自可靠来源（例如博客、媒体或有影响力人士）的提及具有重要意义。开始与你所在领域的记者和博主建立关系。" at bounding box center [207, 219] width 278 height 18
click at [84, 210] on div "来自可靠来源（例如博客、媒体或有影响力人士）的提及具有重要意义。开始与你所在领域的记者和博主建立关系。" at bounding box center [207, 219] width 278 height 18
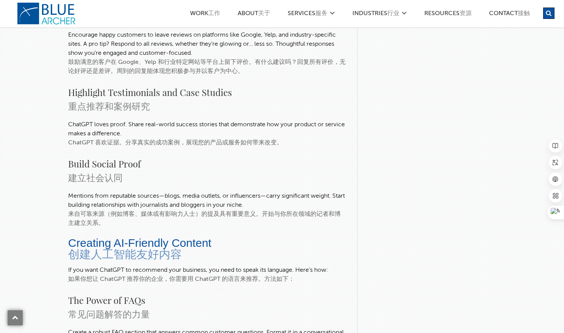
click at [69, 210] on div "来自可靠来源（例如博客、媒体或有影响力人士）的提及具有重要意义。开始与你所在领域的记者和博主建立关系。" at bounding box center [207, 219] width 278 height 18
click at [68, 210] on div "来自可靠来源（例如博客、媒体或有影响力人士）的提及具有重要意义。开始与你所在领域的记者和博主建立关系。" at bounding box center [207, 219] width 278 height 18
click at [100, 210] on div "来自可靠来源（例如博客、媒体或有影响力人士）的提及具有重要意义。开始与你所在领域的记者和博主建立关系。" at bounding box center [207, 219] width 278 height 18
click at [122, 210] on div "来自可靠来源（例如博客、媒体或有影响力人士）的提及具有重要意义。开始与你所在领域的记者和博主建立关系。" at bounding box center [207, 219] width 278 height 18
click at [152, 210] on div "来自可靠来源（例如博客、媒体或有影响力人士）的提及具有重要意义。开始与你所在领域的记者和博主建立关系。" at bounding box center [207, 219] width 278 height 18
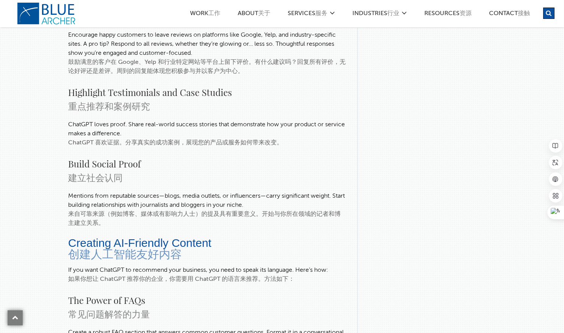
click at [168, 210] on div "来自可靠来源（例如博客、媒体或有影响力人士）的提及具有重要意义。开始与你所在领域的记者和博主建立关系。" at bounding box center [207, 219] width 278 height 18
click at [194, 210] on div "来自可靠来源（例如博客、媒体或有影响力人士）的提及具有重要意义。开始与你所在领域的记者和博主建立关系。" at bounding box center [207, 219] width 278 height 18
drag, startPoint x: 261, startPoint y: 201, endPoint x: 84, endPoint y: 216, distance: 177.8
click at [81, 216] on div "[DATE] 01:22 AM [DATE] 上午1:22 Artificial Intelligence (AI) 人工智能（AI） | SEO 这 | S…" at bounding box center [207, 28] width 278 height 3692
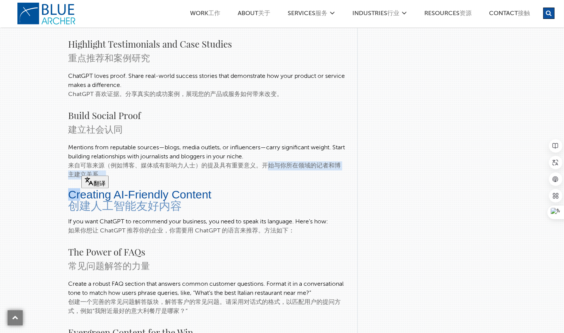
scroll to position [2044, 0]
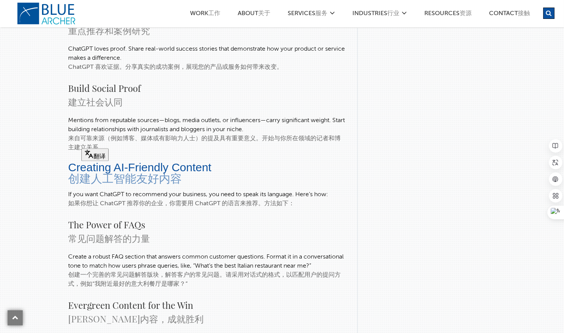
click at [96, 199] on div "如果你想让 ChatGPT 推荐你的企业，你需要用 ChatGPT 的语言来推荐。方法如下：" at bounding box center [207, 203] width 278 height 9
click at [233, 199] on div "如果你想让 ChatGPT 推荐你的企业，你需要用 ChatGPT 的语言来推荐。方法如下：" at bounding box center [207, 203] width 278 height 9
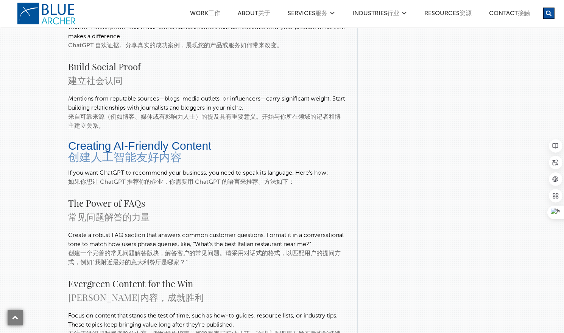
scroll to position [2082, 0]
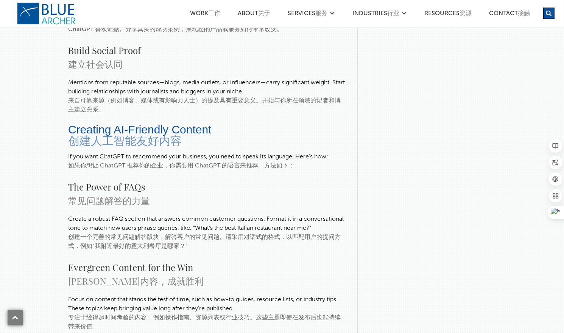
click at [83, 194] on div "常见问题解答的力量" at bounding box center [207, 201] width 278 height 14
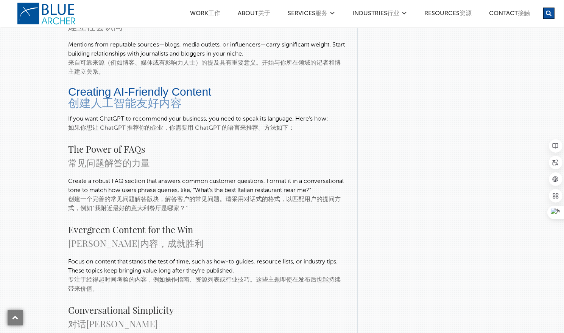
click at [86, 196] on div "创建一个完善的常见问题解答版块，解答客户的常见问题。请采用对话式的格式，以匹配用户的提问方式，例如“我附近最好的意大利餐厅是哪家？”" at bounding box center [207, 204] width 278 height 18
click at [140, 196] on div "创建一个完善的常见问题解答版块，解答客户的常见问题。请采用对话式的格式，以匹配用户的提问方式，例如“我附近最好的意大利餐厅是哪家？”" at bounding box center [207, 204] width 278 height 18
click at [180, 195] on div "创建一个完善的常见问题解答版块，解答客户的常见问题。请采用对话式的格式，以匹配用户的提问方式，例如“我附近最好的意大利餐厅是哪家？”" at bounding box center [207, 204] width 278 height 18
click at [240, 196] on div "创建一个完善的常见问题解答版块，解答客户的常见问题。请采用对话式的格式，以匹配用户的提问方式，例如“我附近最好的意大利餐厅是哪家？”" at bounding box center [207, 204] width 278 height 18
click at [304, 196] on div "创建一个完善的常见问题解答版块，解答客户的常见问题。请采用对话式的格式，以匹配用户的提问方式，例如“我附近最好的意大利餐厅是哪家？”" at bounding box center [207, 204] width 278 height 18
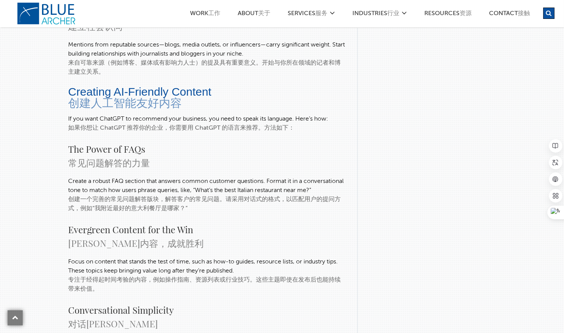
click at [329, 198] on div "创建一个完善的常见问题解答版块，解答客户的常见问题。请采用对话式的格式，以匹配用户的提问方式，例如“我附近最好的意大利餐厅是哪家？”" at bounding box center [207, 204] width 278 height 18
click at [83, 206] on div "创建一个完善的常见问题解答版块，解答客户的常见问题。请采用对话式的格式，以匹配用户的提问方式，例如“我附近最好的意大利餐厅是哪家？”" at bounding box center [207, 204] width 278 height 18
click at [114, 207] on div "创建一个完善的常见问题解答版块，解答客户的常见问题。请采用对话式的格式，以匹配用户的提问方式，例如“我附近最好的意大利餐厅是哪家？”" at bounding box center [207, 204] width 278 height 18
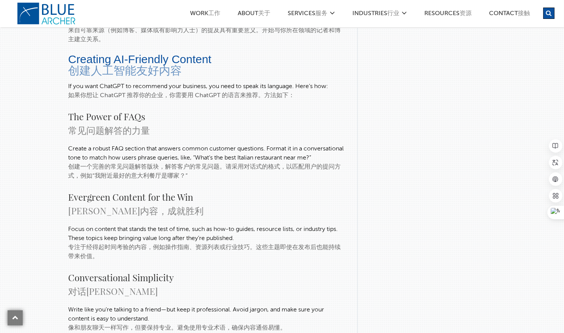
scroll to position [2195, 0]
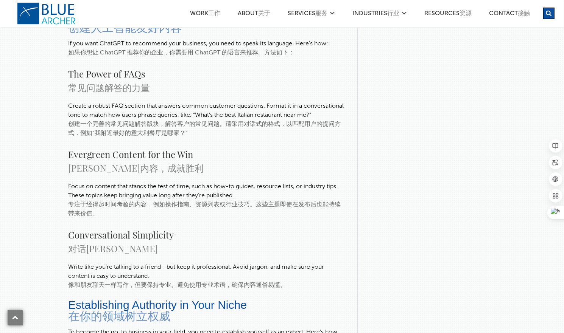
click at [82, 164] on div "[PERSON_NAME]内容，成就胜利" at bounding box center [207, 168] width 278 height 14
click at [137, 166] on div "[PERSON_NAME]内容，成就胜利" at bounding box center [207, 168] width 278 height 14
click at [85, 201] on div "专注于经得起时间考验的内容，例如操作指南、资源列表或行业技巧。这些主题即使在发布后也能持续带来价值。" at bounding box center [207, 210] width 278 height 18
click at [103, 202] on div "专注于经得起时间考验的内容，例如操作指南、资源列表或行业技巧。这些主题即使在发布后也能持续带来价值。" at bounding box center [207, 210] width 278 height 18
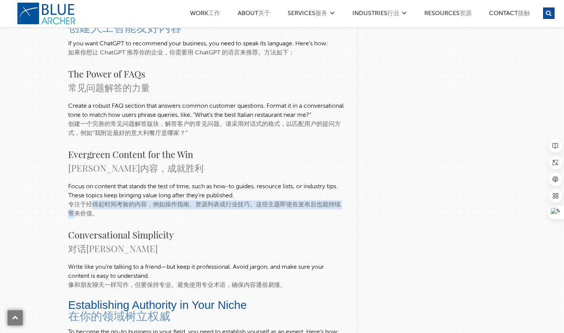
drag, startPoint x: 86, startPoint y: 202, endPoint x: 343, endPoint y: 205, distance: 257.4
click at [343, 205] on div "专注于经得起时间考验的内容，例如操作指南、资源列表或行业技巧。这些主题即使在发布后也能持续带来价值。" at bounding box center [207, 210] width 278 height 18
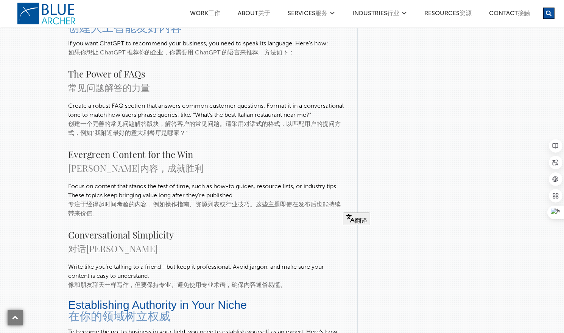
click at [308, 212] on div "专注于经得起时间考验的内容，例如操作指南、资源列表或行业技巧。这些主题即使在发布后也能持续带来价值。" at bounding box center [207, 210] width 278 height 18
drag, startPoint x: 257, startPoint y: 200, endPoint x: 111, endPoint y: 213, distance: 145.9
click at [111, 213] on div "专注于经得起时间考验的内容，例如操作指南、资源列表或行业技巧。这些主题即使在发布后也能持续带来价值。" at bounding box center [207, 210] width 278 height 18
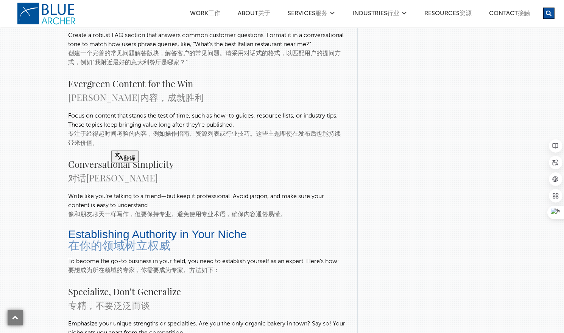
scroll to position [2270, 0]
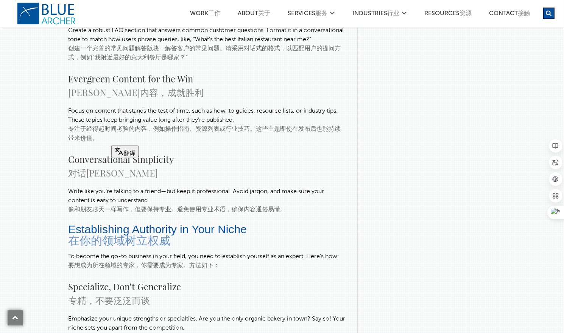
click at [81, 208] on div "像和朋友聊天一样写作，但要保持专业。避免使用专业术语，确保内容通俗易懂。" at bounding box center [207, 210] width 278 height 9
click at [119, 207] on div "像和朋友聊天一样写作，但要保持专业。避免使用专业术语，确保内容通俗易懂。" at bounding box center [207, 210] width 278 height 9
click at [142, 206] on div "像和朋友聊天一样写作，但要保持专业。避免使用专业术语，确保内容通俗易懂。" at bounding box center [207, 210] width 278 height 9
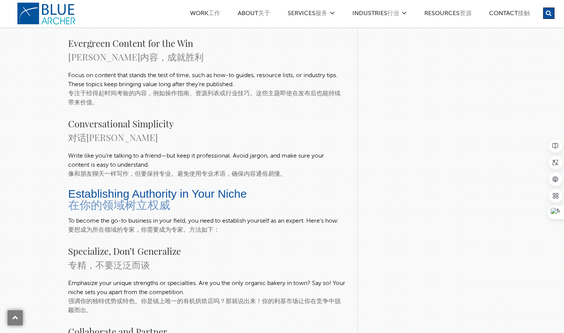
scroll to position [2309, 0]
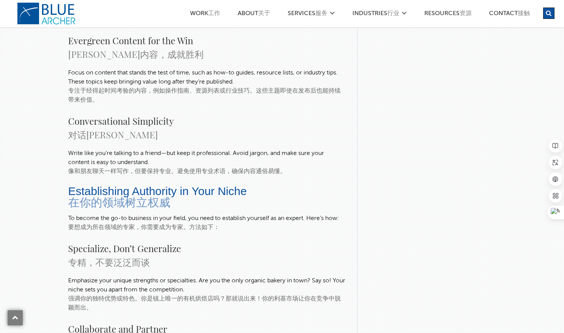
click at [75, 168] on div "像和朋友聊天一样写作，但要保持专业。避免使用专业术语，确保内容通俗易懂。" at bounding box center [207, 171] width 278 height 9
click at [148, 168] on div "像和朋友聊天一样写作，但要保持专业。避免使用专业术语，确保内容通俗易懂。" at bounding box center [207, 171] width 278 height 9
click at [191, 167] on div "像和朋友聊天一样写作，但要保持专业。避免使用专业术语，确保内容通俗易懂。" at bounding box center [207, 171] width 278 height 9
click at [239, 168] on div "像和朋友聊天一样写作，但要保持专业。避免使用专业术语，确保内容通俗易懂。" at bounding box center [207, 171] width 278 height 9
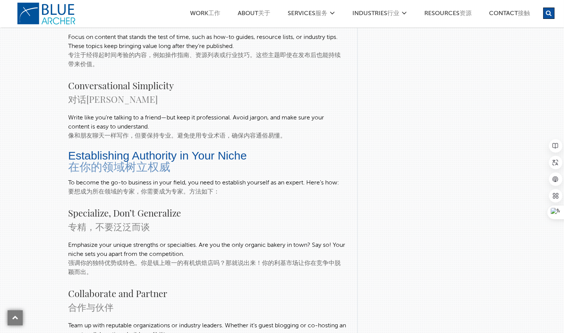
scroll to position [2346, 0]
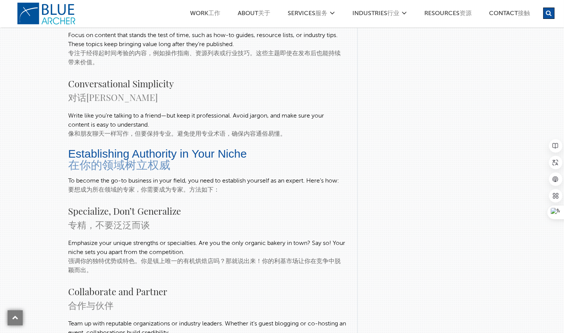
click at [87, 161] on div "在你的领域树立权威" at bounding box center [207, 165] width 278 height 11
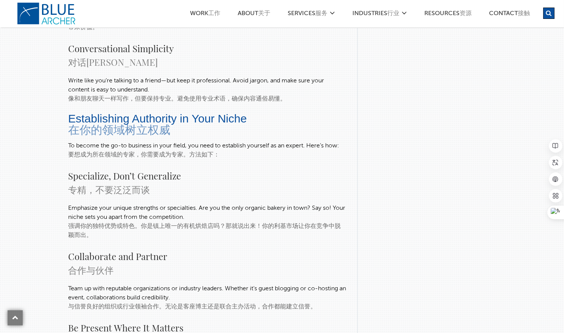
scroll to position [2384, 0]
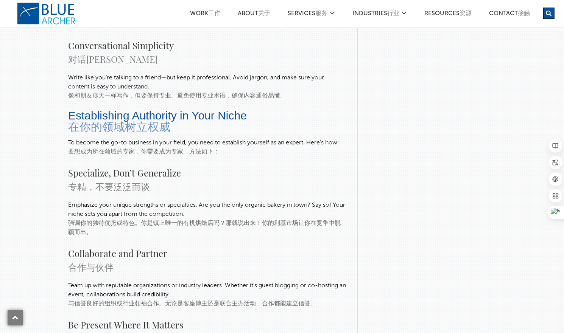
click at [73, 149] on div "要想成为所在领域的专家，你需要成为专家。方法如下：" at bounding box center [207, 152] width 278 height 9
click at [97, 149] on div "要想成为所在领域的专家，你需要成为专家。方法如下：" at bounding box center [207, 152] width 278 height 9
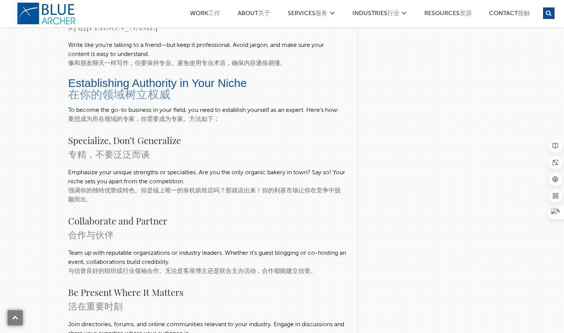
scroll to position [2422, 0]
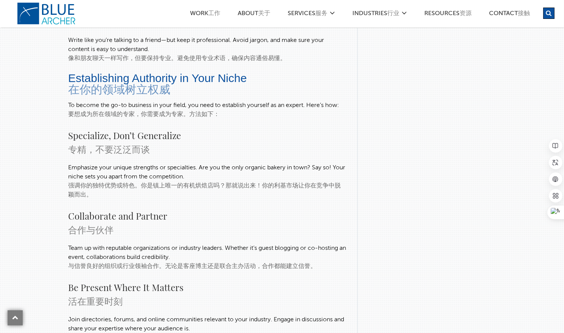
click at [78, 142] on div "专精，不要泛泛而谈" at bounding box center [207, 149] width 278 height 14
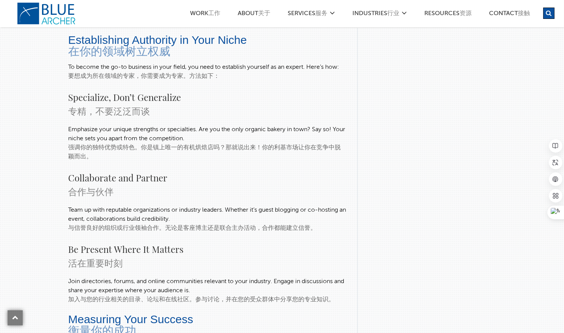
click at [81, 145] on div "强调你的独特优势或特色。你是镇上唯一的有机烘焙店吗？那就说出来！你的利基市场让你在竞争中脱颖而出。" at bounding box center [207, 152] width 278 height 18
click at [103, 143] on div "强调你的独特优势或特色。你是镇上唯一的有机烘焙店吗？那就说出来！你的利基市场让你在竞争中脱颖而出。" at bounding box center [207, 152] width 278 height 18
click at [156, 144] on div "强调你的独特优势或特色。你是镇上唯一的有机烘焙店吗？那就说出来！你的利基市场让你在竞争中脱颖而出。" at bounding box center [207, 152] width 278 height 18
click at [301, 144] on div "强调你的独特优势或特色。你是镇上唯一的有机烘焙店吗？那就说出来！你的利基市场让你在竞争中脱颖而出。" at bounding box center [207, 152] width 278 height 18
click at [79, 153] on div "强调你的独特优势或特色。你是镇上唯一的有机烘焙店吗？那就说出来！你的利基市场让你在竞争中脱颖而出。" at bounding box center [207, 152] width 278 height 18
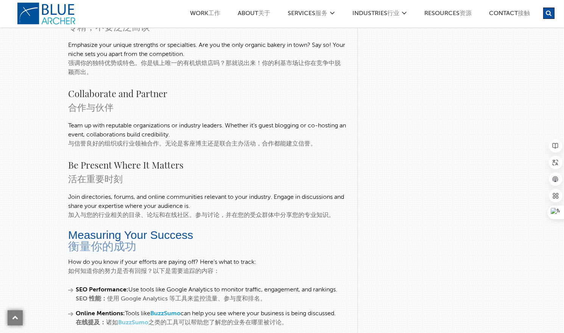
scroll to position [2536, 0]
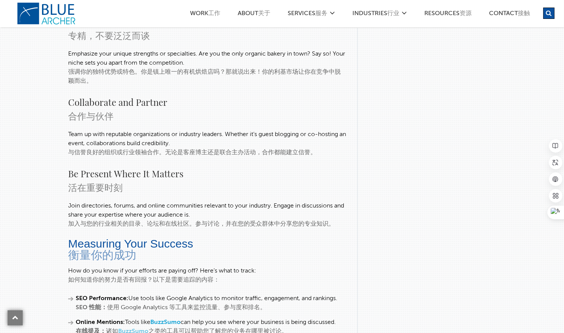
drag, startPoint x: 68, startPoint y: 149, endPoint x: 323, endPoint y: 153, distance: 255.1
click at [323, 153] on div "与信誉良好的组织或行业领袖合作。无论是客座博主还是联合主办活动，合作都能建立信誉。" at bounding box center [207, 152] width 278 height 9
drag, startPoint x: 70, startPoint y: 181, endPoint x: 145, endPoint y: 185, distance: 74.3
click at [145, 185] on div "活在重要时刻" at bounding box center [207, 188] width 278 height 14
click at [92, 209] on div "Join directories, forums, and online communities relevant to your industry. Eng…" at bounding box center [207, 211] width 278 height 18
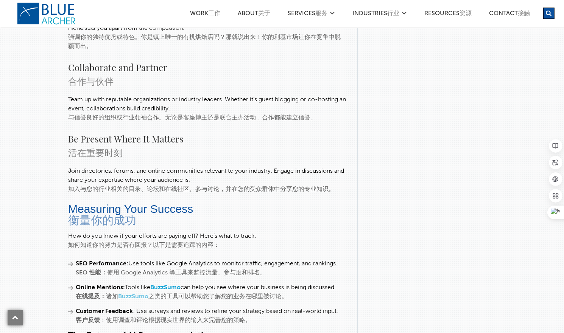
scroll to position [2573, 0]
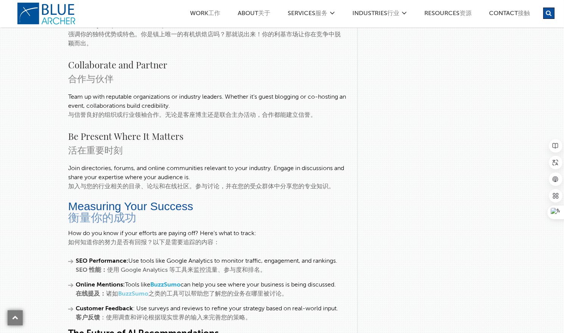
drag, startPoint x: 71, startPoint y: 182, endPoint x: 337, endPoint y: 186, distance: 266.1
click at [338, 186] on div "加入与您的行业相关的目录、论坛和在线社区。参与讨论，并在您的受众群体中分享您的专业知识。" at bounding box center [207, 186] width 278 height 9
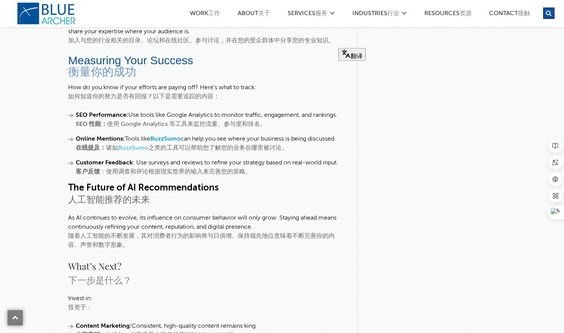
scroll to position [2725, 0]
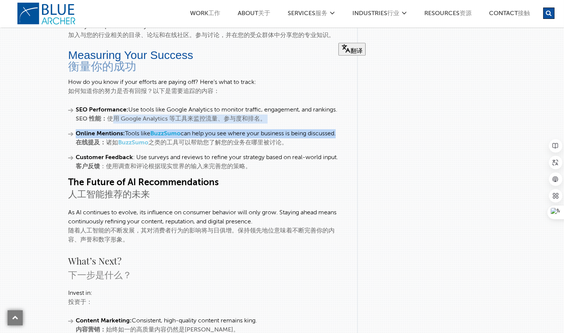
drag, startPoint x: 108, startPoint y: 113, endPoint x: 71, endPoint y: 136, distance: 43.4
click at [71, 136] on ul "SEO Performance: Use tools like Google Analytics to monitor traffic, engagement…" at bounding box center [207, 139] width 278 height 66
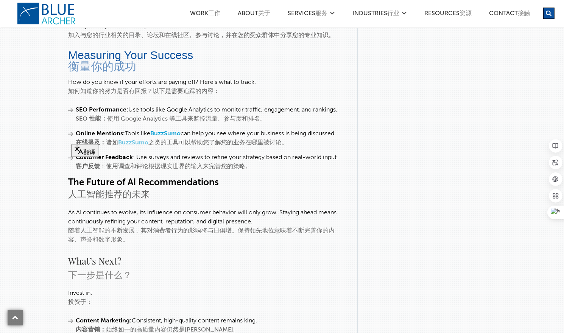
click at [168, 145] on ul "SEO Performance: Use tools like Google Analytics to monitor traffic, engagement…" at bounding box center [207, 139] width 278 height 66
drag, startPoint x: 165, startPoint y: 139, endPoint x: 298, endPoint y: 141, distance: 132.9
click at [298, 141] on div "在线提及： 诸如 BuzzSumo 之类的工具可以帮助您了解您的业务在哪里被讨论。" at bounding box center [211, 143] width 270 height 9
click at [242, 191] on div "人工智能推荐的未来" at bounding box center [207, 195] width 278 height 12
drag, startPoint x: 154, startPoint y: 139, endPoint x: 304, endPoint y: 143, distance: 149.2
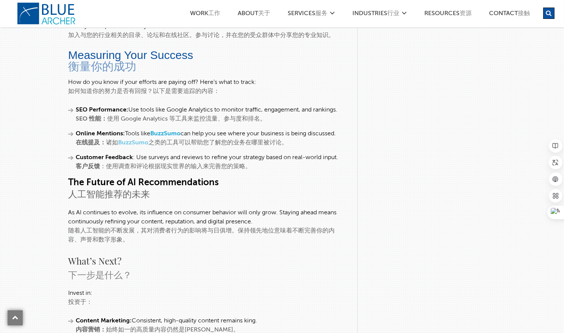
click at [304, 142] on div "在线提及： 诸如 BuzzSumo 之类的工具可以帮助您了解您的业务在哪里被讨论。" at bounding box center [211, 143] width 270 height 9
drag, startPoint x: 76, startPoint y: 162, endPoint x: 272, endPoint y: 170, distance: 196.2
click at [264, 165] on div "客户反馈 ：使用调查和评论根据现实世界的输入来完善您的策略。" at bounding box center [211, 166] width 270 height 9
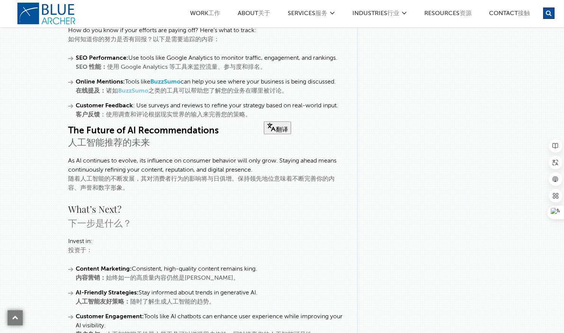
scroll to position [2800, 0]
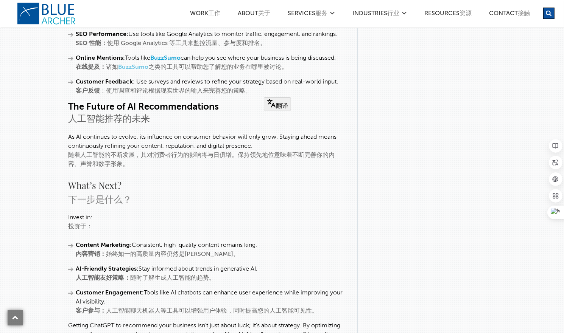
drag, startPoint x: 92, startPoint y: 114, endPoint x: 170, endPoint y: 121, distance: 78.7
click at [168, 121] on div "人工智能推荐的未来" at bounding box center [207, 120] width 278 height 12
click at [179, 201] on div "下一步是什么？" at bounding box center [207, 199] width 278 height 14
drag, startPoint x: 68, startPoint y: 151, endPoint x: 181, endPoint y: 154, distance: 112.8
click at [181, 154] on div "随着人工智能的不断发展，其对消费者行为的影响将与日俱增。保持领先地位意味着不断完善你的内容、声誉和数字形象。" at bounding box center [207, 160] width 278 height 18
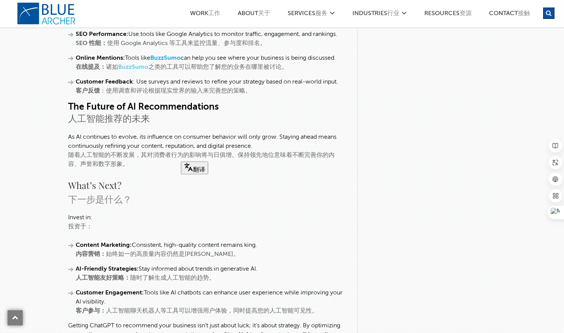
click at [150, 181] on div "What’s Next?" at bounding box center [207, 186] width 278 height 14
drag, startPoint x: 70, startPoint y: 151, endPoint x: 157, endPoint y: 196, distance: 97.2
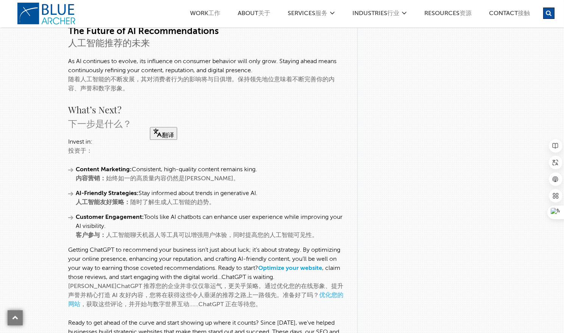
scroll to position [2876, 0]
click at [100, 142] on div "Invest in:" at bounding box center [207, 142] width 278 height 9
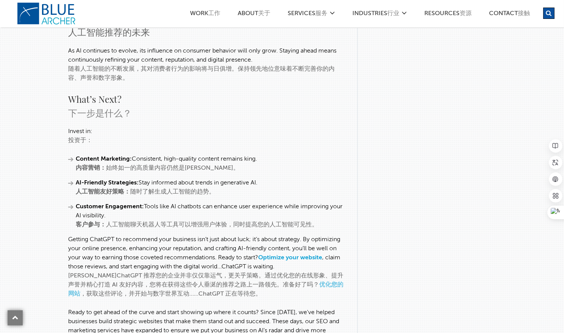
scroll to position [2914, 0]
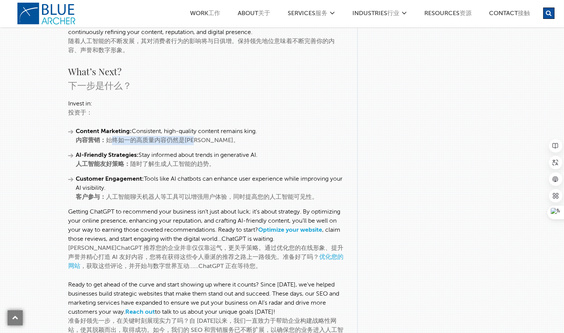
drag, startPoint x: 108, startPoint y: 137, endPoint x: 186, endPoint y: 143, distance: 77.8
click at [195, 140] on div "内容营销： 始终如一的高质量内容仍然是[PERSON_NAME]。" at bounding box center [211, 140] width 270 height 9
drag, startPoint x: 79, startPoint y: 157, endPoint x: 205, endPoint y: 163, distance: 126.2
click at [219, 163] on div "人工智能友好策略： 随时了解生成人工智能的趋势。" at bounding box center [211, 164] width 270 height 9
click at [123, 182] on div "Customer Engagement: Tools like AI chatbots can enhance user experience while i…" at bounding box center [211, 184] width 270 height 18
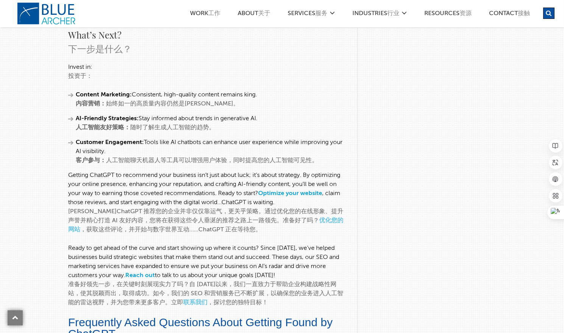
scroll to position [2952, 0]
click at [93, 157] on strong "客户参与：" at bounding box center [91, 160] width 30 height 6
drag, startPoint x: 109, startPoint y: 156, endPoint x: 324, endPoint y: 157, distance: 215.7
click at [324, 157] on div "客户参与： 人工智能聊天机器人等工具可以增强用户体验，同时提高您的人工智能可见性。" at bounding box center [211, 160] width 270 height 9
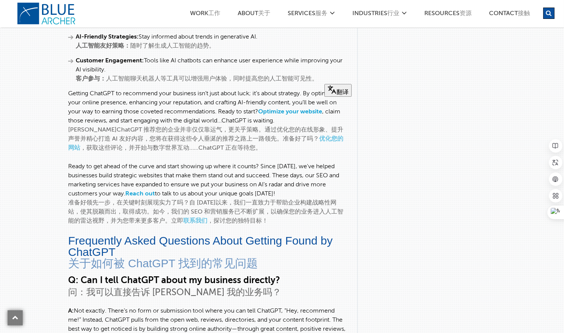
scroll to position [3027, 0]
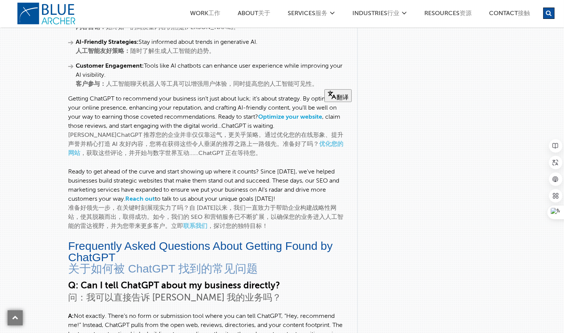
drag, startPoint x: 73, startPoint y: 131, endPoint x: 243, endPoint y: 150, distance: 170.3
click at [242, 150] on div "[PERSON_NAME]ChatGPT 推荐您的企业并非仅仅靠运气，更关乎策略。通过优化您的在线形象、提升声誉并精心打造 AI 友好内容，您将在获得这些令人…" at bounding box center [207, 144] width 278 height 27
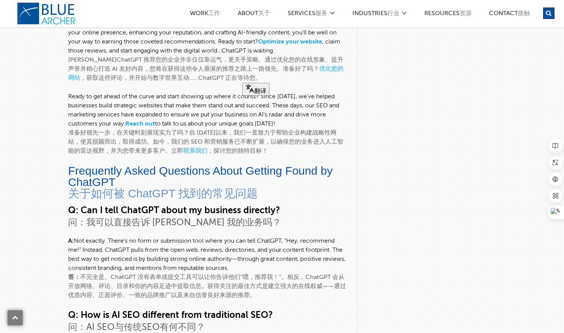
scroll to position [3103, 0]
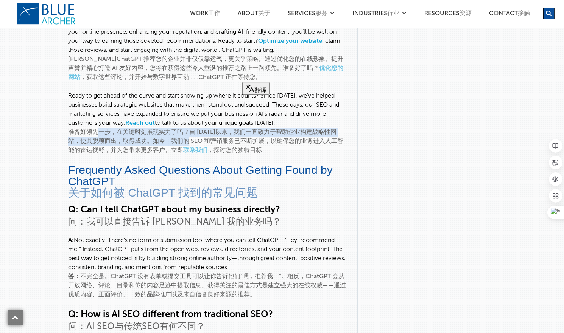
drag, startPoint x: 92, startPoint y: 129, endPoint x: 185, endPoint y: 139, distance: 94.0
click at [185, 139] on div "准备好领先一步，在关键时刻展现实力了吗？自 [DATE]以来，我们一直致力于帮助企业构建战略性网站，使其脱颖而出，取得成功。如今，我们的 SEO 和营销服务已…" at bounding box center [207, 141] width 278 height 27
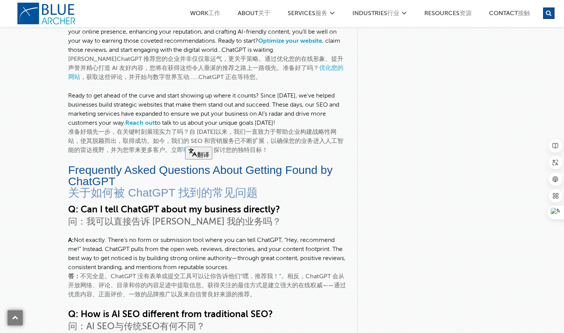
drag, startPoint x: 248, startPoint y: 128, endPoint x: 276, endPoint y: 148, distance: 34.0
click at [276, 148] on div "准备好领先一步，在关键时刻展现实力了吗？自 [DATE]以来，我们一直致力于帮助企业构建战略性网站，使其脱颖而出，取得成功。如今，我们的 SEO 和营销服务已…" at bounding box center [207, 141] width 278 height 27
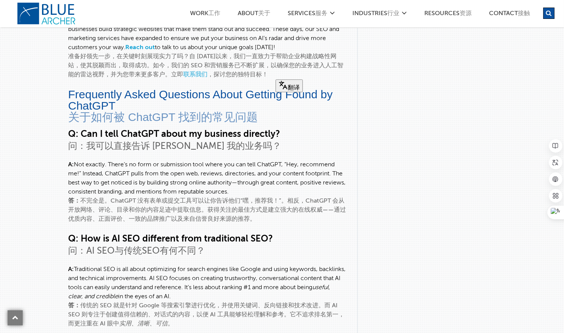
drag, startPoint x: 72, startPoint y: 112, endPoint x: 287, endPoint y: 117, distance: 214.7
click at [287, 117] on div "关于如何被 ChatGPT 找到的常见问题" at bounding box center [207, 117] width 278 height 11
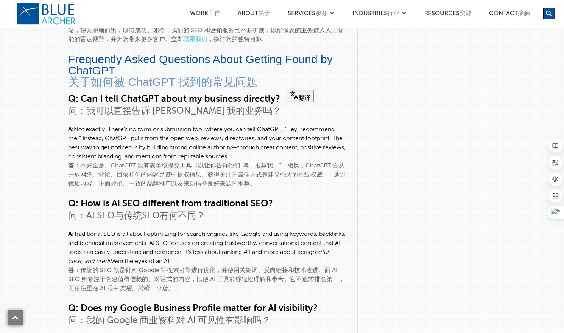
scroll to position [3217, 0]
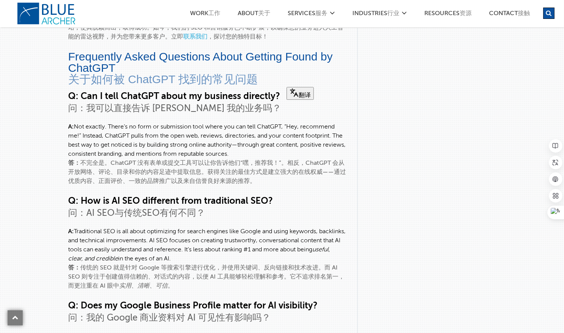
click at [226, 103] on div "问：我可以直接告诉 [PERSON_NAME] 我的业务吗？" at bounding box center [207, 109] width 278 height 12
click at [107, 164] on div "答： 不完全是。ChatGPT 没有表单或提交工具可以让你告诉他们“嘿，推荐我！”。相反，ChatGPT 会从开放网络、评论、目录和你的内容足迹中提取信息。获…" at bounding box center [207, 172] width 278 height 27
click at [159, 159] on div "答： 不完全是。ChatGPT 没有表单或提交工具可以让你告诉他们“嘿，推荐我！”。相反，ChatGPT 会从开放网络、评论、目录和你的内容足迹中提取信息。获…" at bounding box center [207, 172] width 278 height 27
click at [185, 160] on div "答： 不完全是。ChatGPT 没有表单或提交工具可以让你告诉他们“嘿，推荐我！”。相反，ChatGPT 会从开放网络、评论、目录和你的内容足迹中提取信息。获…" at bounding box center [207, 172] width 278 height 27
click at [235, 161] on div "答： 不完全是。ChatGPT 没有表单或提交工具可以让你告诉他们“嘿，推荐我！”。相反，ChatGPT 会从开放网络、评论、目录和你的内容足迹中提取信息。获…" at bounding box center [207, 172] width 278 height 27
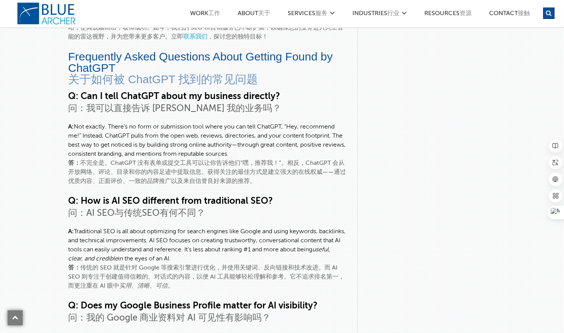
click at [201, 160] on div "答： 不完全是。ChatGPT 没有表单或提交工具可以让你告诉他们“嘿，推荐我！”。相反，ChatGPT 会从开放网络、评论、目录和你的内容足迹中提取信息。获…" at bounding box center [207, 172] width 278 height 27
click at [217, 160] on div "答： 不完全是。ChatGPT 没有表单或提交工具可以让你告诉他们“嘿，推荐我！”。相反，ChatGPT 会从开放网络、评论、目录和你的内容足迹中提取信息。获…" at bounding box center [207, 172] width 278 height 27
click at [231, 160] on div "答： 不完全是。ChatGPT 没有表单或提交工具可以让你告诉他们“嘿，推荐我！”。相反，ChatGPT 会从开放网络、评论、目录和你的内容足迹中提取信息。获…" at bounding box center [207, 172] width 278 height 27
click at [260, 160] on div "答： 不完全是。ChatGPT 没有表单或提交工具可以让你告诉他们“嘿，推荐我！”。相反，ChatGPT 会从开放网络、评论、目录和你的内容足迹中提取信息。获…" at bounding box center [207, 172] width 278 height 27
click at [325, 160] on div "答： 不完全是。ChatGPT 没有表单或提交工具可以让你告诉他们“嘿，推荐我！”。相反，ChatGPT 会从开放网络、评论、目录和你的内容足迹中提取信息。获…" at bounding box center [207, 172] width 278 height 27
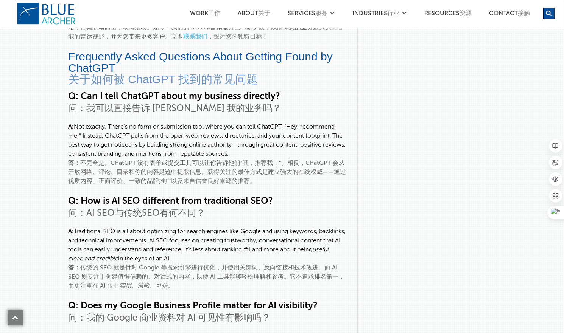
click at [80, 170] on div "答： 不完全是。ChatGPT 没有表单或提交工具可以让你告诉他们“嘿，推荐我！”。相反，ChatGPT 会从开放网络、评论、目录和你的内容足迹中提取信息。获…" at bounding box center [207, 172] width 278 height 27
click at [146, 170] on div "答： 不完全是。ChatGPT 没有表单或提交工具可以让你告诉他们“嘿，推荐我！”。相反，ChatGPT 会从开放网络、评论、目录和你的内容足迹中提取信息。获…" at bounding box center [207, 172] width 278 height 27
click at [188, 170] on div "答： 不完全是。ChatGPT 没有表单或提交工具可以让你告诉他们“嘿，推荐我！”。相反，ChatGPT 会从开放网络、评论、目录和你的内容足迹中提取信息。获…" at bounding box center [207, 172] width 278 height 27
click at [249, 170] on div "答： 不完全是。ChatGPT 没有表单或提交工具可以让你告诉他们“嘿，推荐我！”。相反，ChatGPT 会从开放网络、评论、目录和你的内容足迹中提取信息。获…" at bounding box center [207, 172] width 278 height 27
click at [301, 168] on div "答： 不完全是。ChatGPT 没有表单或提交工具可以让你告诉他们“嘿，推荐我！”。相反，ChatGPT 会从开放网络、评论、目录和你的内容足迹中提取信息。获…" at bounding box center [207, 172] width 278 height 27
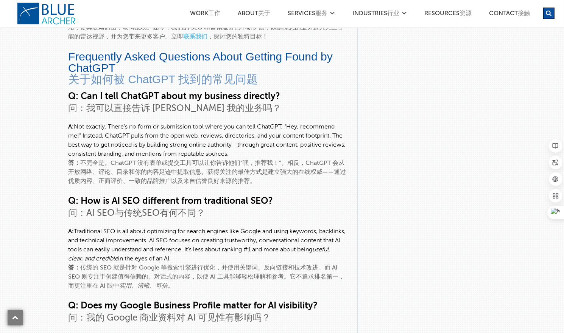
click at [86, 176] on div "答： 不完全是。ChatGPT 没有表单或提交工具可以让你告诉他们“嘿，推荐我！”。相反，ChatGPT 会从开放网络、评论、目录和你的内容足迹中提取信息。获…" at bounding box center [207, 172] width 278 height 27
click at [118, 179] on div "答： 不完全是。ChatGPT 没有表单或提交工具可以让你告诉他们“嘿，推荐我！”。相反，ChatGPT 会从开放网络、评论、目录和你的内容足迹中提取信息。获…" at bounding box center [207, 172] width 278 height 27
click at [214, 179] on div "答： 不完全是。ChatGPT 没有表单或提交工具可以让你告诉他们“嘿，推荐我！”。相反，ChatGPT 会从开放网络、评论、目录和你的内容足迹中提取信息。获…" at bounding box center [207, 172] width 278 height 27
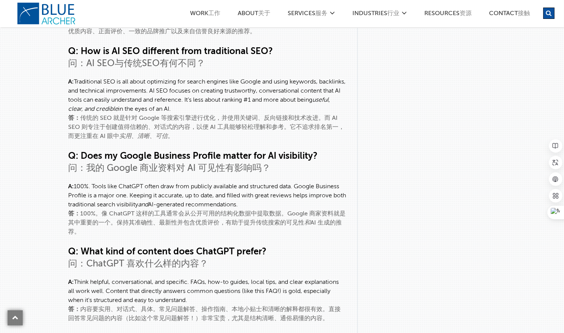
scroll to position [3368, 0]
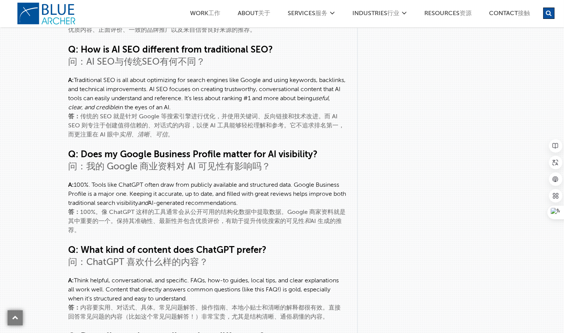
click at [81, 112] on div "答： 传统的 SEO 就是针对 Google 等搜索引擎进行优化，并使用关键词、反向链接和技术改进。而 AI SEO 则专注于创建值得信赖的、对话式的内容，以…" at bounding box center [207, 125] width 278 height 27
click at [122, 115] on div "答： 传统的 SEO 就是针对 Google 等搜索引擎进行优化，并使用关键词、反向链接和技术改进。而 AI SEO 则专注于创建值得信赖的、对话式的内容，以…" at bounding box center [207, 125] width 278 height 27
click at [155, 114] on div "答： 传统的 SEO 就是针对 Google 等搜索引擎进行优化，并使用关键词、反向链接和技术改进。而 AI SEO 则专注于创建值得信赖的、对话式的内容，以…" at bounding box center [207, 125] width 278 height 27
click at [178, 115] on div "答： 传统的 SEO 就是针对 Google 等搜索引擎进行优化，并使用关键词、反向链接和技术改进。而 AI SEO 则专注于创建值得信赖的、对话式的内容，以…" at bounding box center [207, 125] width 278 height 27
click at [198, 113] on div "答： 传统的 SEO 就是针对 Google 等搜索引擎进行优化，并使用关键词、反向链接和技术改进。而 AI SEO 则专注于创建值得信赖的、对话式的内容，以…" at bounding box center [207, 125] width 278 height 27
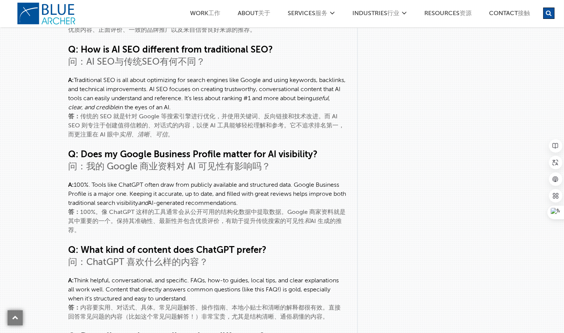
click at [220, 114] on div "答： 传统的 SEO 就是针对 Google 等搜索引擎进行优化，并使用关键词、反向链接和技术改进。而 AI SEO 则专注于创建值得信赖的、对话式的内容，以…" at bounding box center [207, 125] width 278 height 27
click at [328, 113] on div "答： 传统的 SEO 就是针对 Google 等搜索引擎进行优化，并使用关键词、反向链接和技术改进。而 AI SEO 则专注于创建值得信赖的、对话式的内容，以…" at bounding box center [207, 125] width 278 height 27
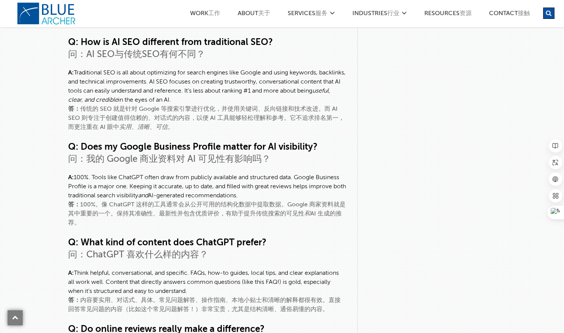
scroll to position [3389, 0]
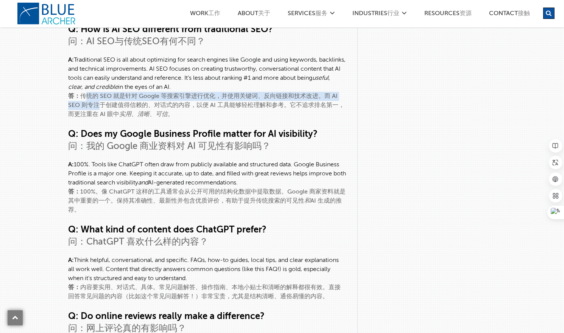
drag, startPoint x: 84, startPoint y: 92, endPoint x: 95, endPoint y: 101, distance: 14.8
click at [95, 101] on div "答： 传统的 SEO 就是针对 Google 等搜索引擎进行优化，并使用关键词、反向链接和技术改进。而 AI SEO 则专注于创建值得信赖的、对话式的内容，以…" at bounding box center [207, 105] width 278 height 27
click at [324, 96] on div "答： 传统的 SEO 就是针对 Google 等搜索引擎进行优化，并使用关键词、反向链接和技术改进。而 AI SEO 则专注于创建值得信赖的、对话式的内容，以…" at bounding box center [207, 105] width 278 height 27
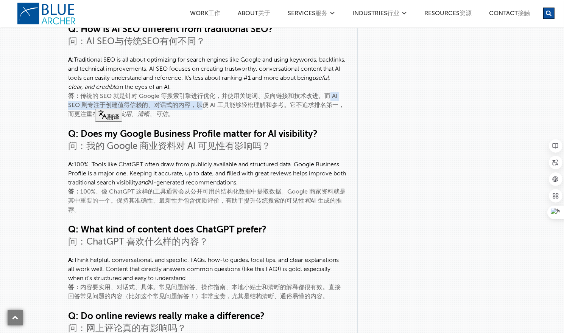
drag, startPoint x: 329, startPoint y: 93, endPoint x: 199, endPoint y: 101, distance: 130.1
click at [199, 101] on div "答： 传统的 SEO 就是针对 Google 等搜索引擎进行优化，并使用关键词、反向链接和技术改进。而 AI SEO 则专注于创建值得信赖的、对话式的内容，以…" at bounding box center [207, 105] width 278 height 27
click at [257, 123] on div "Q: Can I tell ChatGPT about my business directly? 问：我可以直接告诉 [PERSON_NAME] 我的业务吗…" at bounding box center [207, 153] width 278 height 469
drag, startPoint x: 197, startPoint y: 103, endPoint x: 223, endPoint y: 103, distance: 25.7
click at [223, 103] on div "答： 传统的 SEO 就是针对 Google 等搜索引擎进行优化，并使用关键词、反向链接和技术改进。而 AI SEO 则专注于创建值得信赖的、对话式的内容，以…" at bounding box center [207, 105] width 278 height 27
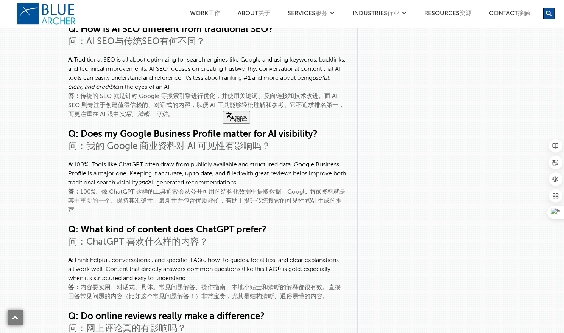
drag, startPoint x: 205, startPoint y: 114, endPoint x: 202, endPoint y: 109, distance: 5.1
click at [205, 113] on div "答： 传统的 SEO 就是针对 Google 等搜索引擎进行优化，并使用关键词、反向链接和技术改进。而 AI SEO 则专注于创建值得信赖的、对话式的内容，以…" at bounding box center [207, 105] width 278 height 27
drag, startPoint x: 197, startPoint y: 102, endPoint x: 193, endPoint y: 112, distance: 10.7
click at [191, 111] on div "答： 传统的 SEO 就是针对 Google 等搜索引擎进行优化，并使用关键词、反向链接和技术改进。而 AI SEO 则专注于创建值得信赖的、对话式的内容，以…" at bounding box center [207, 105] width 278 height 27
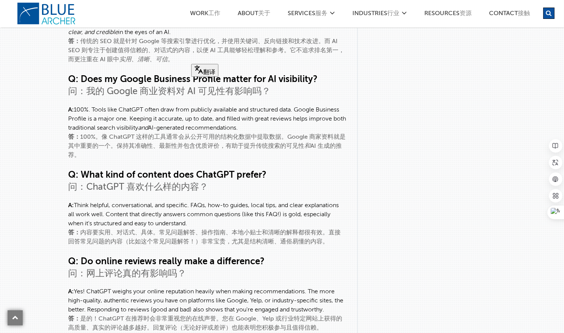
scroll to position [3465, 0]
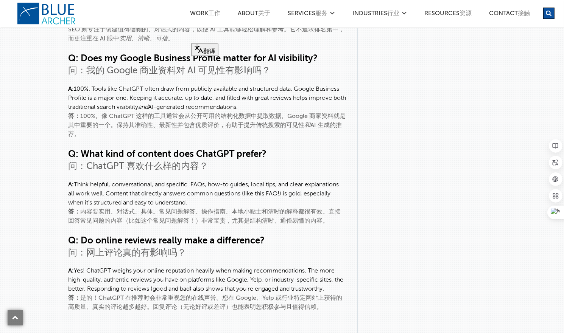
drag, startPoint x: 186, startPoint y: 113, endPoint x: 143, endPoint y: 138, distance: 49.2
click at [139, 137] on div "Q: Can I tell ChatGPT about my business directly? 问：我可以直接告诉 [PERSON_NAME] 我的业务吗…" at bounding box center [207, 77] width 278 height 469
click at [137, 167] on div "问：ChatGPT 喜欢什么样的内容？" at bounding box center [207, 167] width 278 height 12
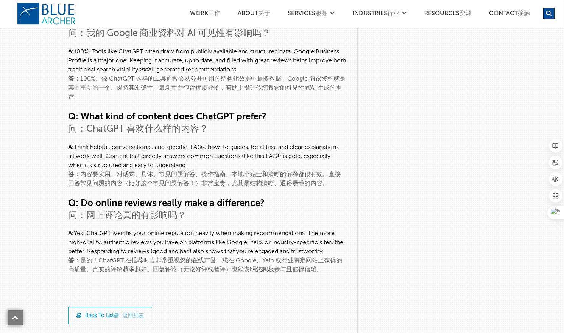
click at [97, 170] on div "答： 内容要实用、对话式、具体。常见问题解答、操作指南、本地小贴士和清晰的解释都很有效。直接回答常见问题的内容（比如这个常见问题解答！）非常宝贵，尤其是结构清…" at bounding box center [207, 179] width 278 height 18
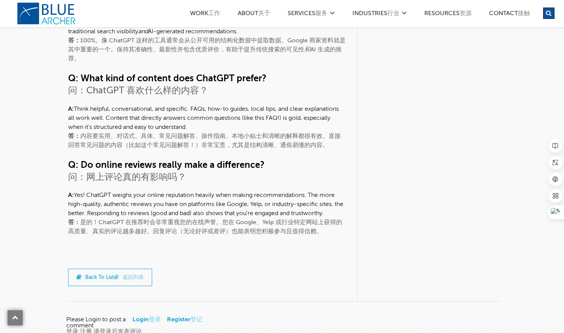
click at [103, 132] on div "答： 内容要实用、对话式、具体。常见问题解答、操作指南、本地小贴士和清晰的解释都很有效。直接回答常见问题的内容（比如这个常见问题解答！）非常宝贵，尤其是结构清…" at bounding box center [207, 141] width 278 height 18
click at [189, 134] on div "答： 内容要实用、对话式、具体。常见问题解答、操作指南、本地小贴士和清晰的解释都很有效。直接回答常见问题的内容（比如这个常见问题解答！）非常宝贵，尤其是结构清…" at bounding box center [207, 141] width 278 height 18
click at [269, 133] on div "答： 内容要实用、对话式、具体。常见问题解答、操作指南、本地小贴士和清晰的解释都很有效。直接回答常见问题的内容（比如这个常见问题解答！）非常宝贵，尤其是结构清…" at bounding box center [207, 141] width 278 height 18
click at [332, 133] on div "答： 内容要实用、对话式、具体。常见问题解答、操作指南、本地小贴士和清晰的解释都很有效。直接回答常见问题的内容（比如这个常见问题解答！）非常宝贵，尤其是结构清…" at bounding box center [207, 141] width 278 height 18
click at [72, 141] on div "答： 内容要实用、对话式、具体。常见问题解答、操作指南、本地小贴士和清晰的解释都很有效。直接回答常见问题的内容（比如这个常见问题解答！）非常宝贵，尤其是结构清…" at bounding box center [207, 141] width 278 height 18
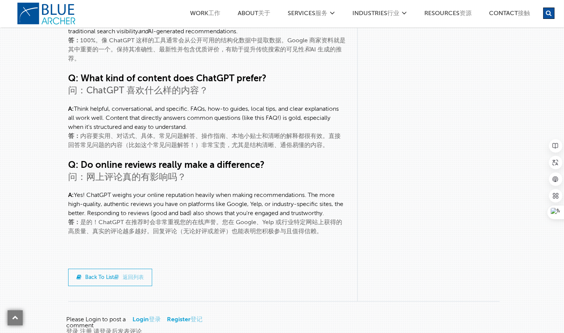
click at [156, 143] on div "答： 内容要实用、对话式、具体。常见问题解答、操作指南、本地小贴士和清晰的解释都很有效。直接回答常见问题的内容（比如这个常见问题解答！）非常宝贵，尤其是结构清…" at bounding box center [207, 141] width 278 height 18
click at [215, 143] on div "答： 内容要实用、对话式、具体。常见问题解答、操作指南、本地小贴士和清晰的解释都很有效。直接回答常见问题的内容（比如这个常见问题解答！）非常宝贵，尤其是结构清…" at bounding box center [207, 141] width 278 height 18
click at [290, 140] on div "答： 内容要实用、对话式、具体。常见问题解答、操作指南、本地小贴士和清晰的解释都很有效。直接回答常见问题的内容（比如这个常见问题解答！）非常宝贵，尤其是结构清…" at bounding box center [207, 141] width 278 height 18
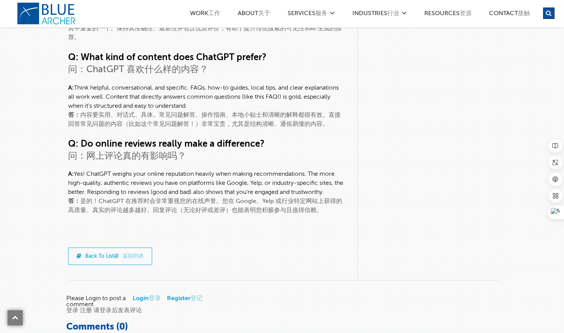
scroll to position [3578, 0]
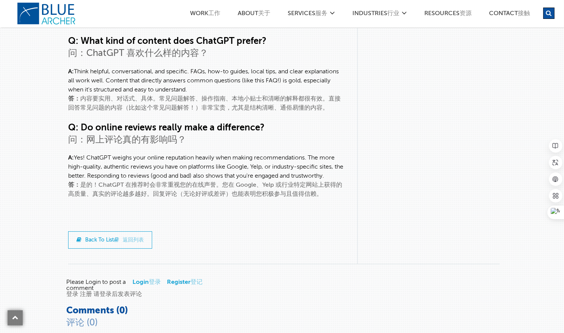
click at [134, 135] on div "问：网上评论真的有影响吗？" at bounding box center [207, 140] width 278 height 12
click at [90, 182] on div "答： 是的！ChatGPT 在推荐时会非常重视您的在线声誉。您在 Google、Yelp 或行业特定网站上获得的高质量、真实的评论越多越好。回复评论（无论好评…" at bounding box center [207, 190] width 278 height 18
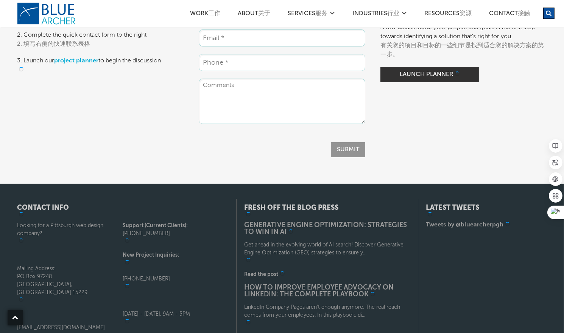
scroll to position [4070, 0]
